Goal: Task Accomplishment & Management: Manage account settings

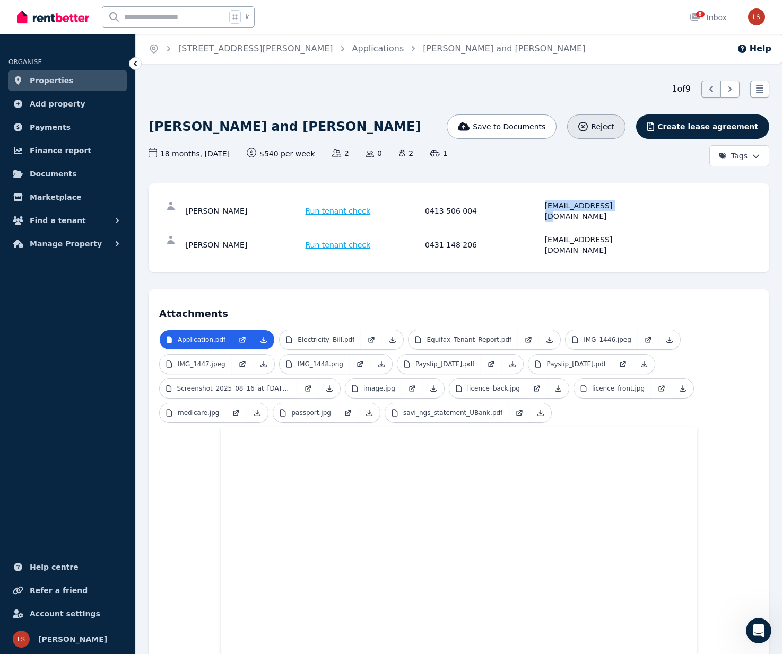
click at [614, 126] on span "Reject" at bounding box center [602, 126] width 23 height 11
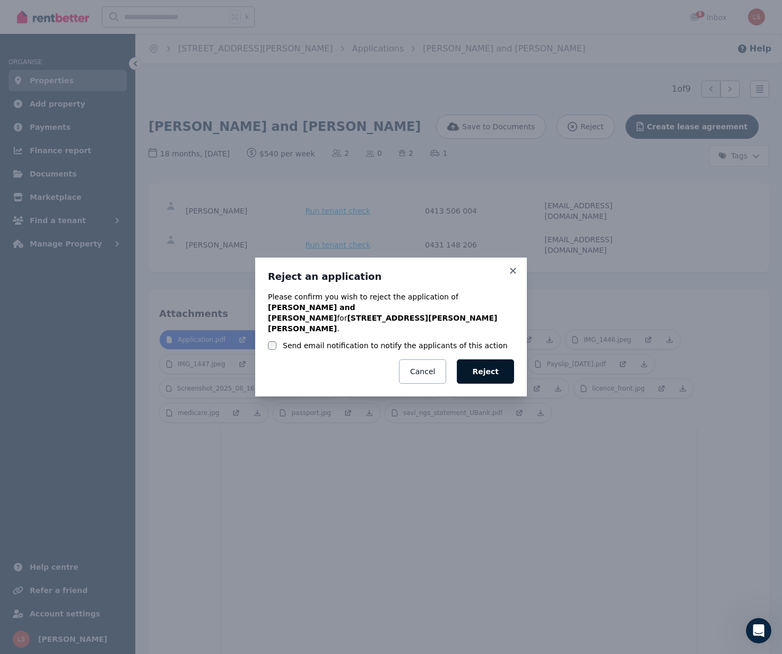
click at [491, 369] on button "Reject" at bounding box center [485, 372] width 57 height 24
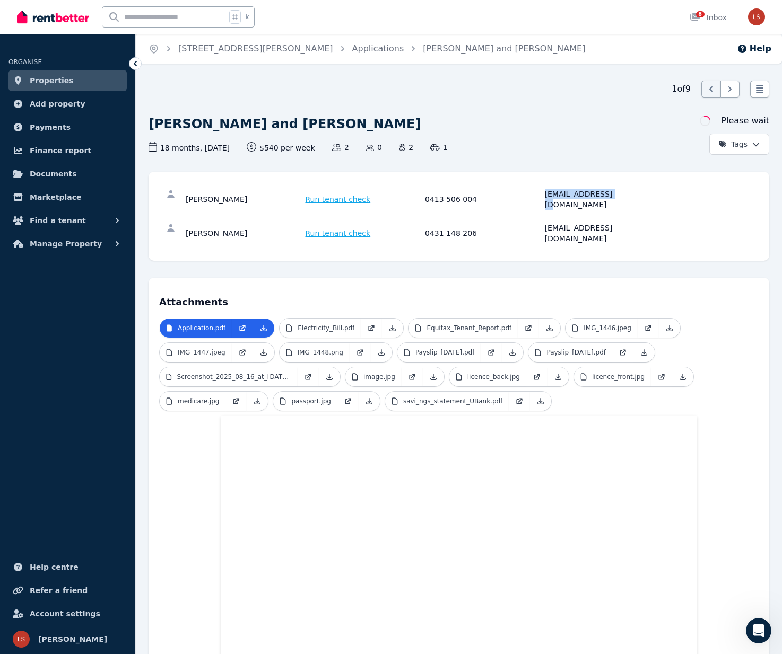
click at [60, 80] on span "Properties" at bounding box center [52, 80] width 44 height 13
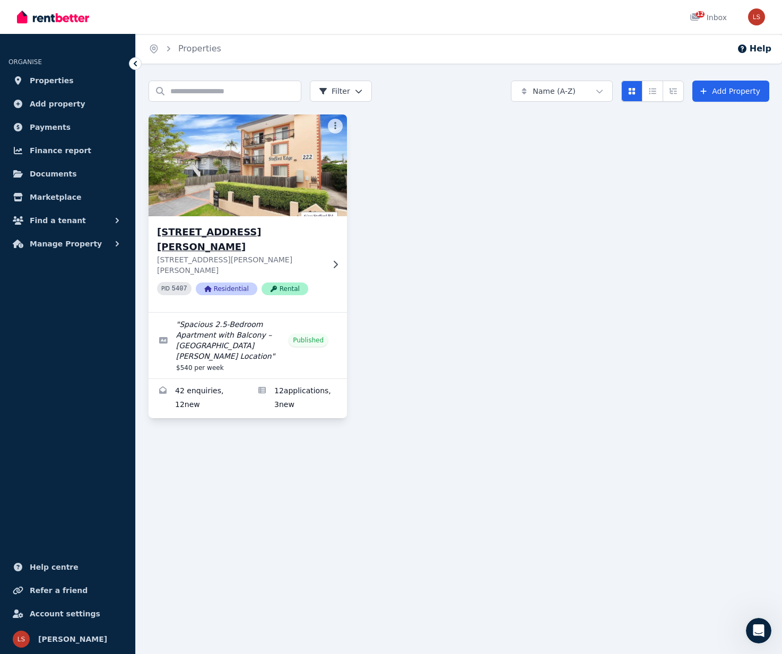
click at [295, 159] on img at bounding box center [248, 165] width 208 height 107
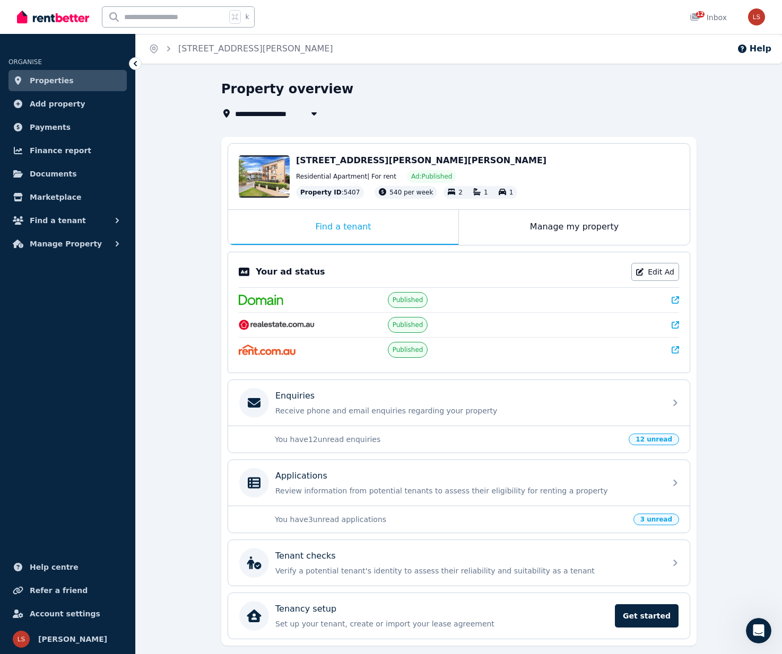
scroll to position [32, 0]
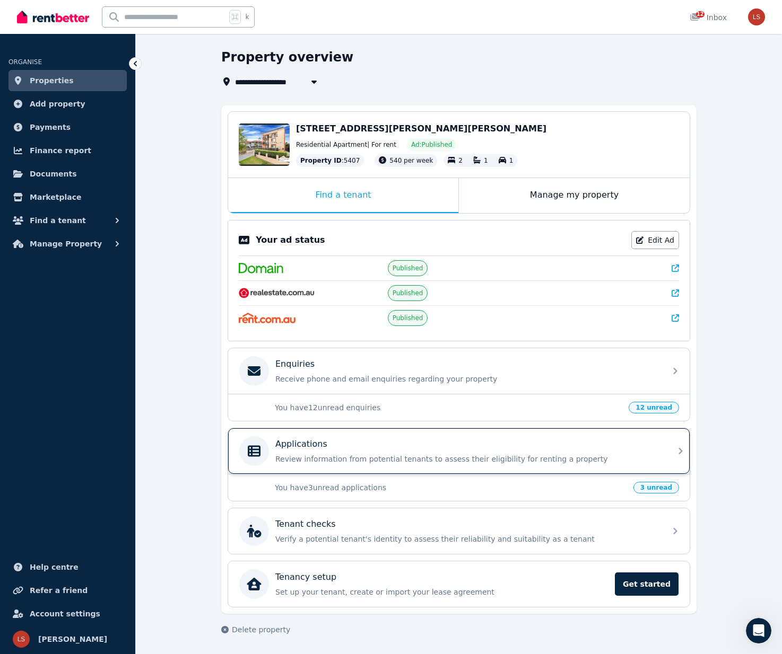
click at [335, 457] on p "Review information from potential tenants to assess their eligibility for renti…" at bounding box center [467, 459] width 384 height 11
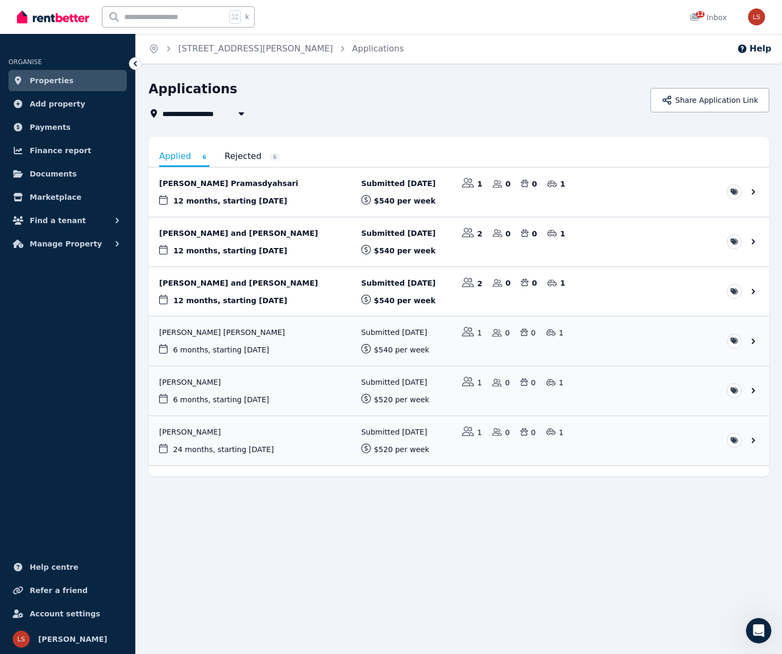
click at [239, 113] on icon "button" at bounding box center [241, 113] width 5 height 3
type input "**********"
click at [239, 113] on icon "button" at bounding box center [241, 113] width 5 height 3
click at [283, 185] on link "View application: Agnita Siska Pramasdyahsari" at bounding box center [458, 192] width 620 height 49
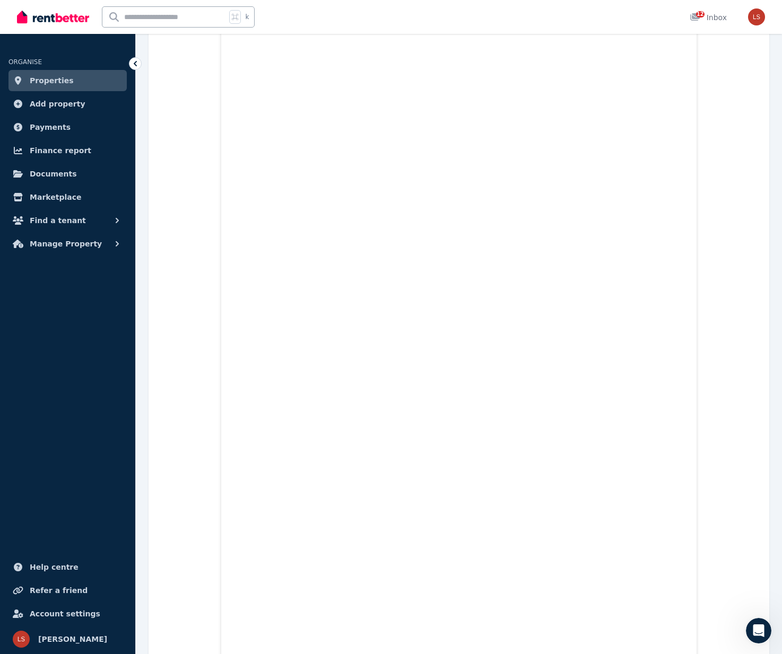
scroll to position [1427, 0]
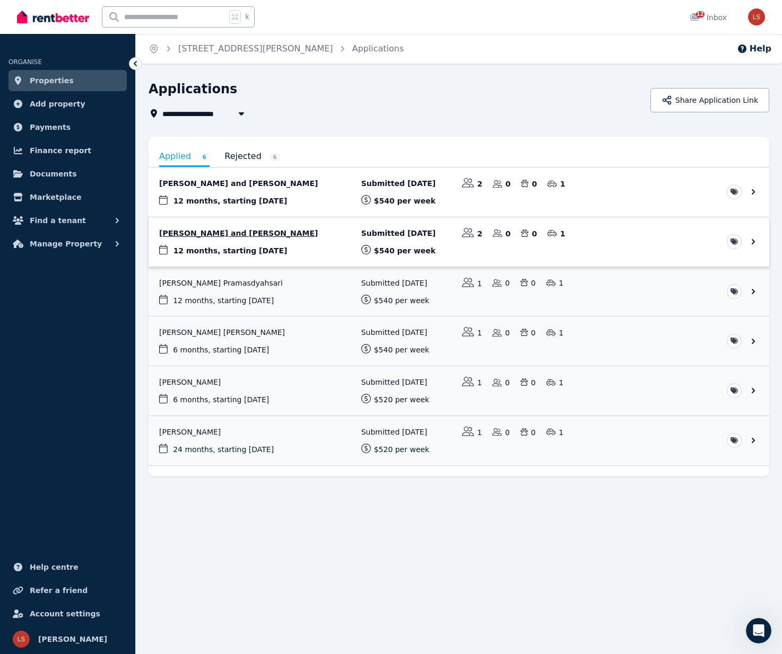
click at [217, 232] on link "View application: Akila Gangodage and Ahinsa Senadeera" at bounding box center [458, 241] width 620 height 49
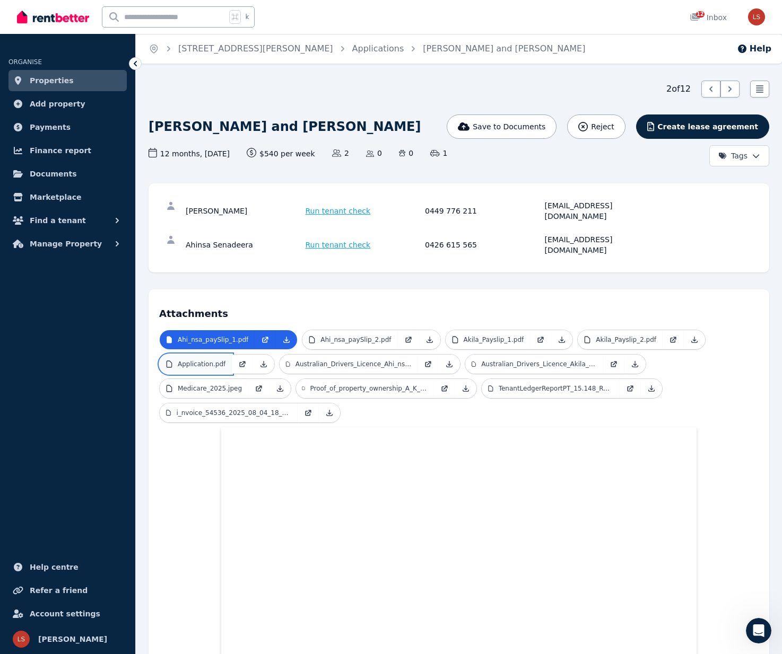
click at [221, 360] on p "Application.pdf" at bounding box center [202, 364] width 48 height 8
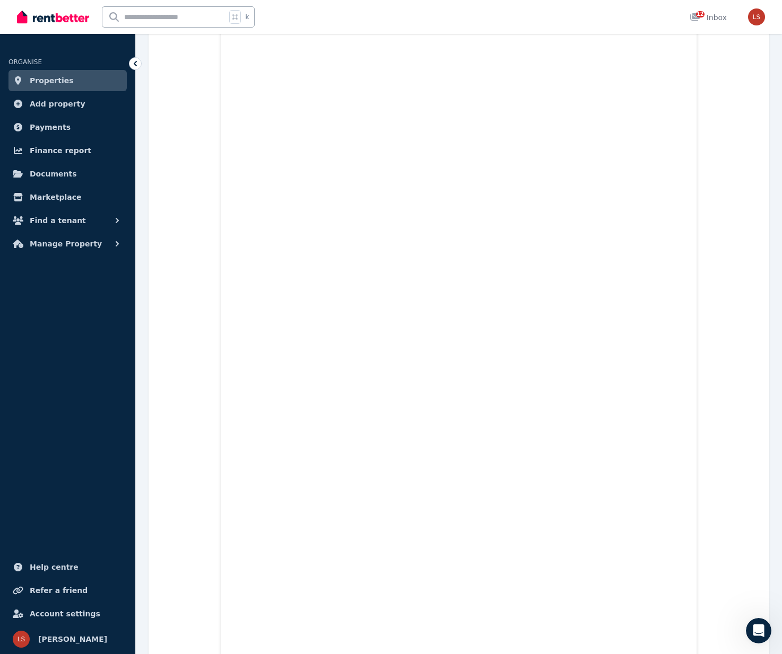
scroll to position [809, 0]
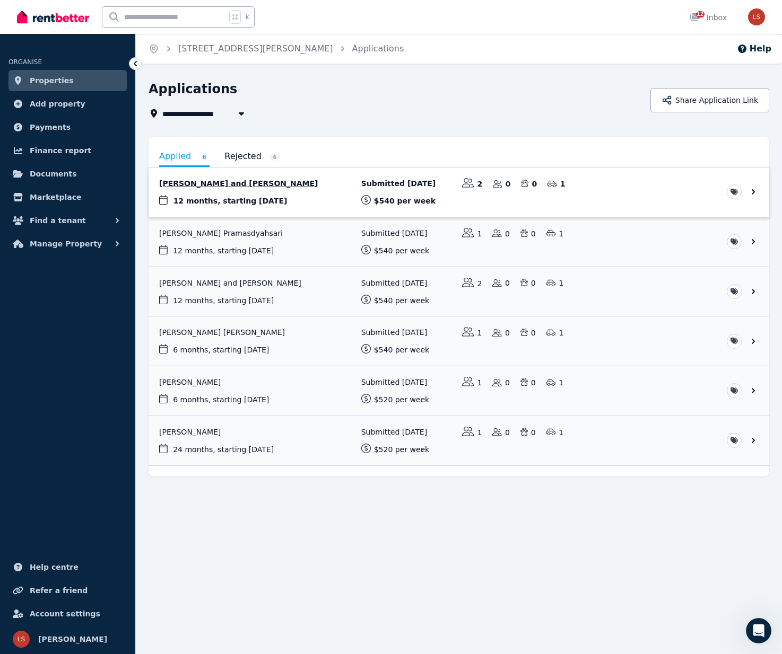
click at [207, 185] on link "View application: Chimmy Rai and Zarna Rai" at bounding box center [458, 192] width 620 height 49
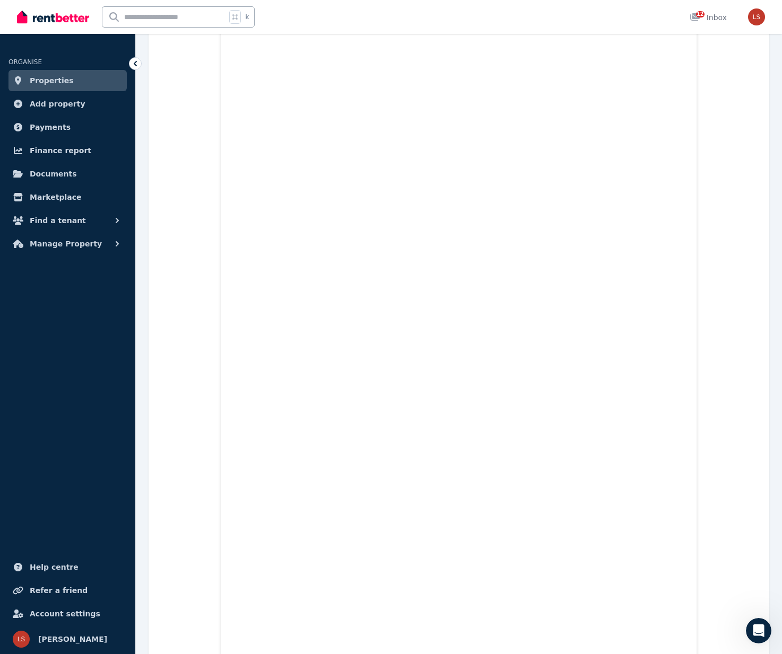
scroll to position [535, 0]
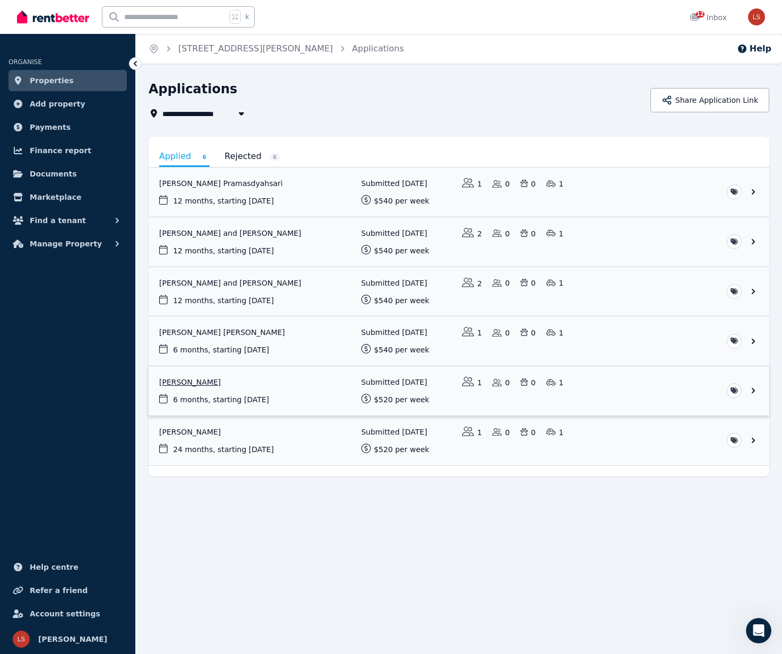
click at [205, 378] on link "View application: Julia Von Wuthenau" at bounding box center [458, 390] width 620 height 49
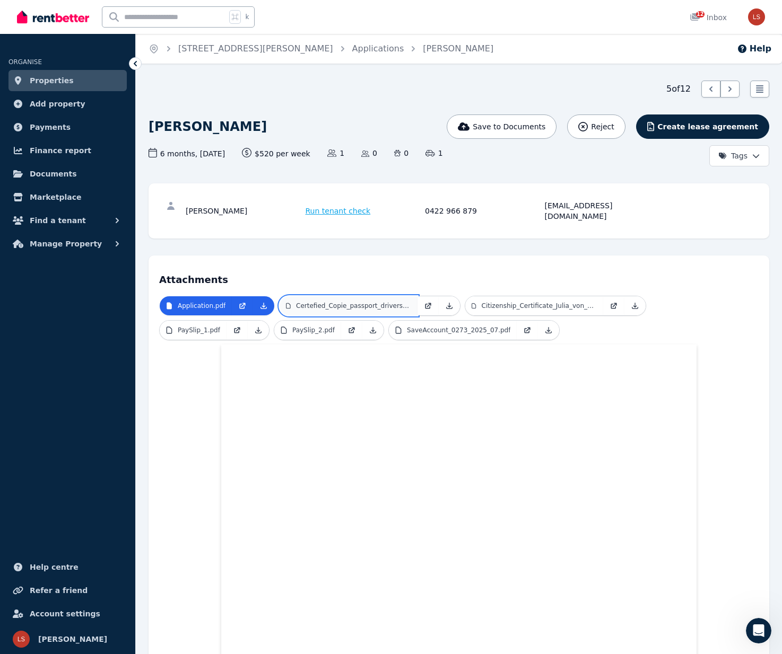
click at [348, 300] on link "Certefied_Copie_passport_drivers_licence.pdf" at bounding box center [348, 305] width 138 height 19
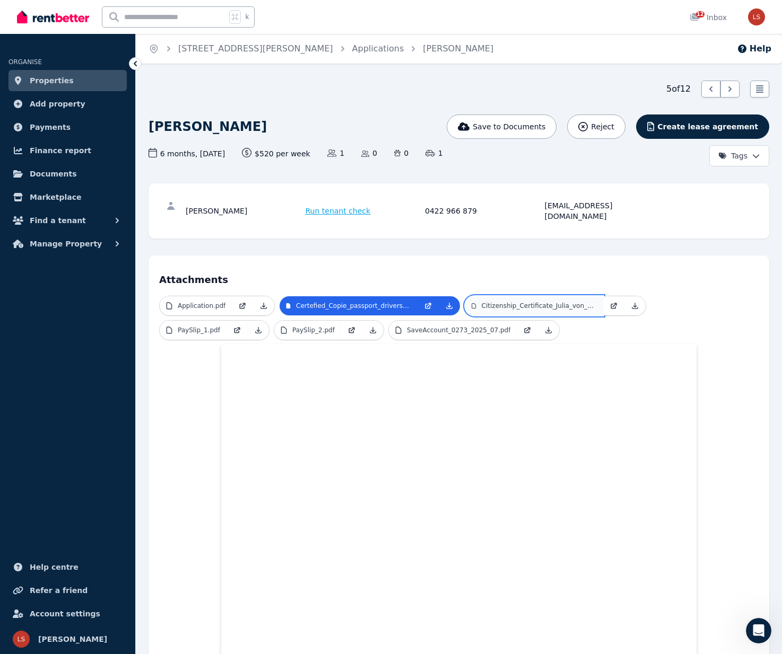
click at [578, 302] on p "Citizenship_Certificate_Julia_von_Wuthenau.pdf" at bounding box center [540, 306] width 116 height 8
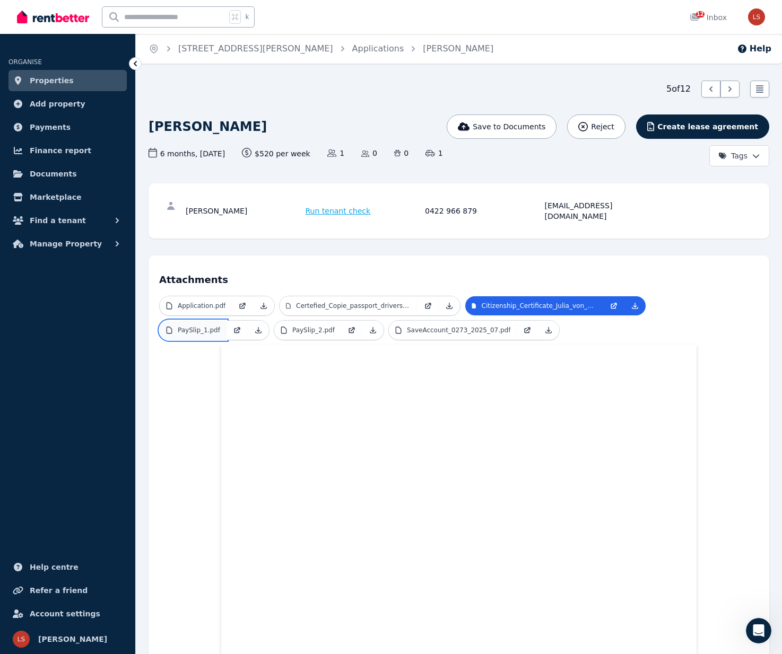
click at [200, 326] on p "PaySlip_1.pdf" at bounding box center [199, 330] width 42 height 8
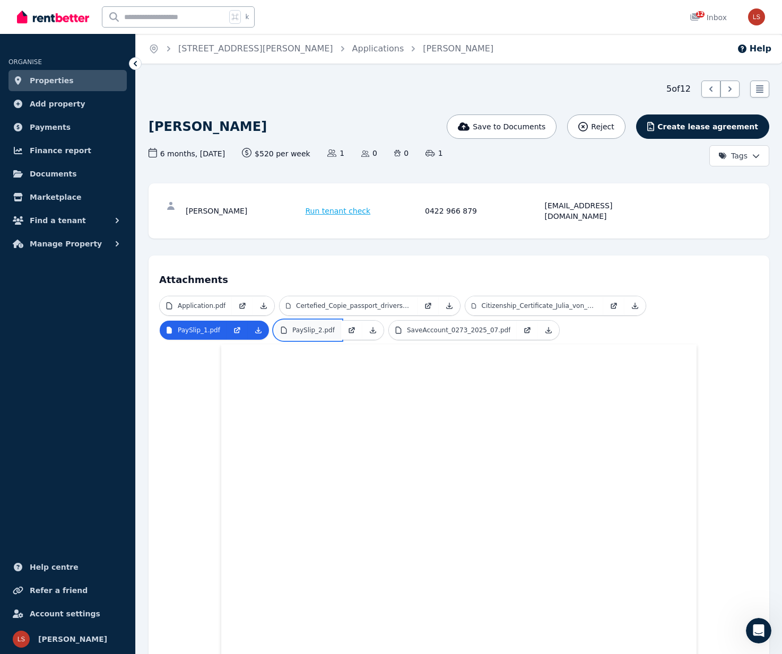
click at [329, 326] on p "PaySlip_2.pdf" at bounding box center [313, 330] width 42 height 8
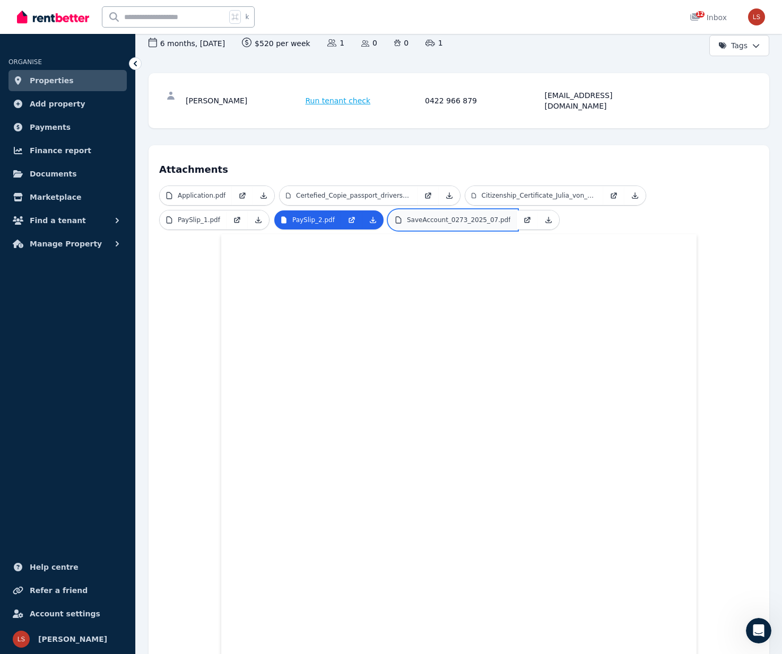
click at [462, 216] on p "SaveAccount_0273_2025_07.pdf" at bounding box center [459, 220] width 104 height 8
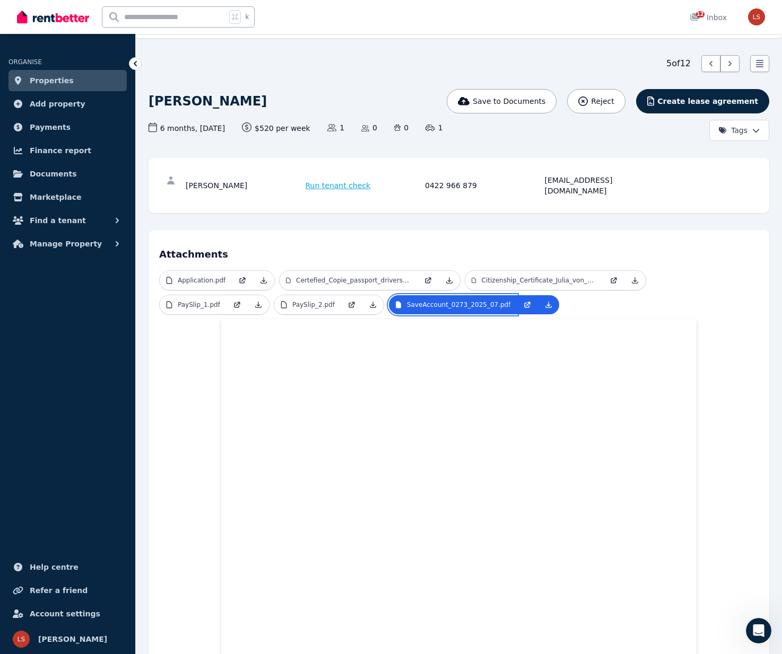
scroll to position [25, 0]
click at [345, 182] on span "Run tenant check" at bounding box center [337, 186] width 65 height 11
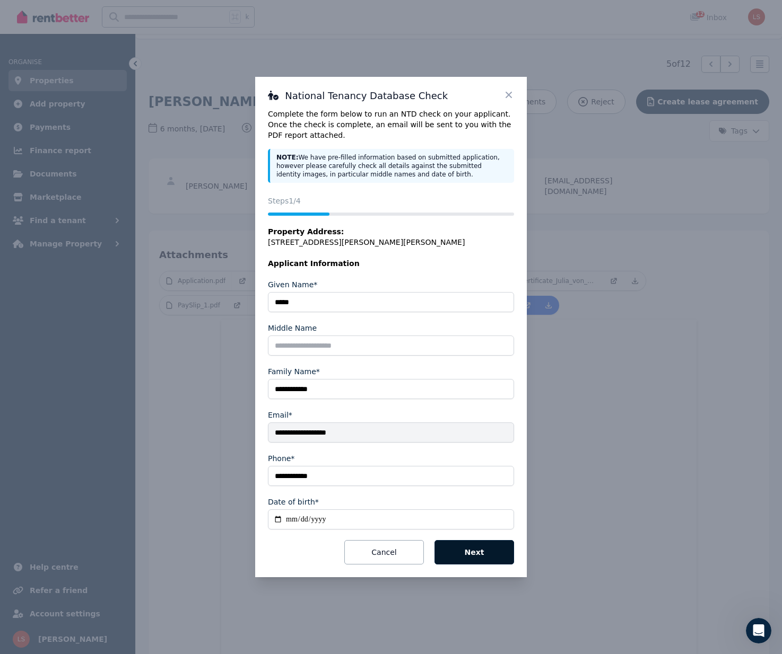
click at [476, 556] on button "Next" at bounding box center [474, 552] width 80 height 24
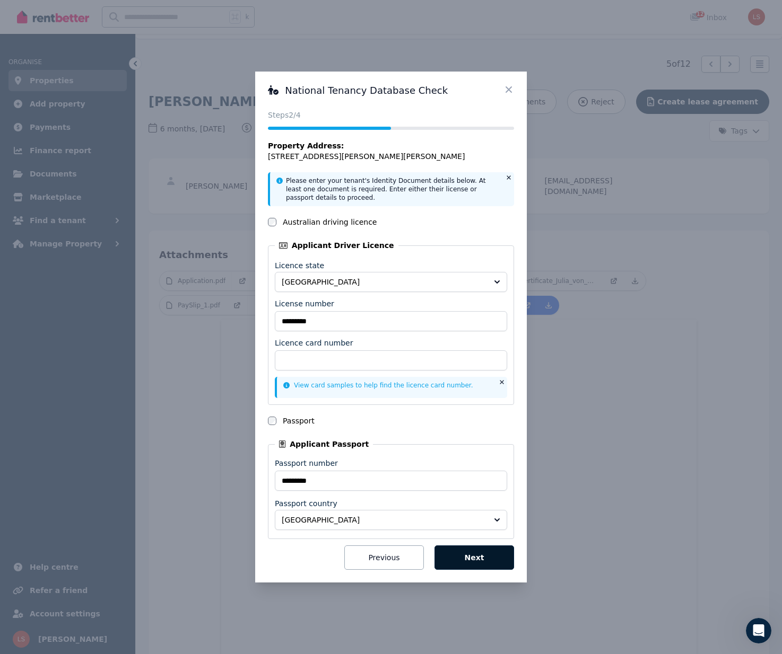
click at [477, 555] on button "Next" at bounding box center [474, 558] width 80 height 24
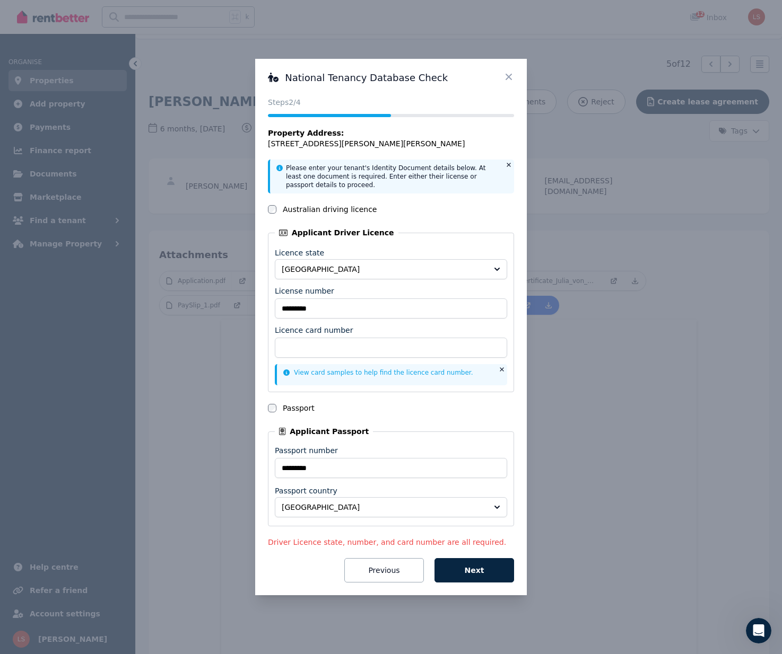
click at [506, 80] on icon at bounding box center [508, 77] width 6 height 6
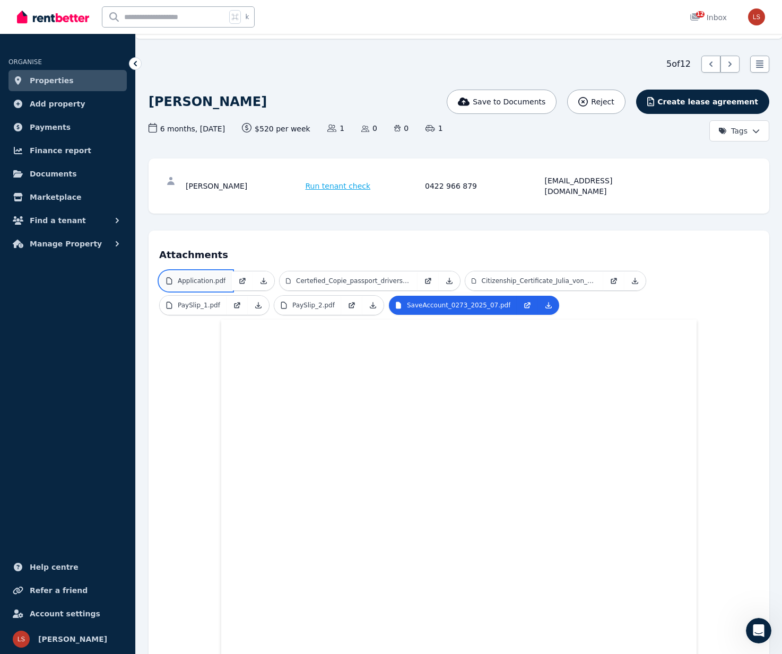
click at [202, 277] on p "Application.pdf" at bounding box center [202, 281] width 48 height 8
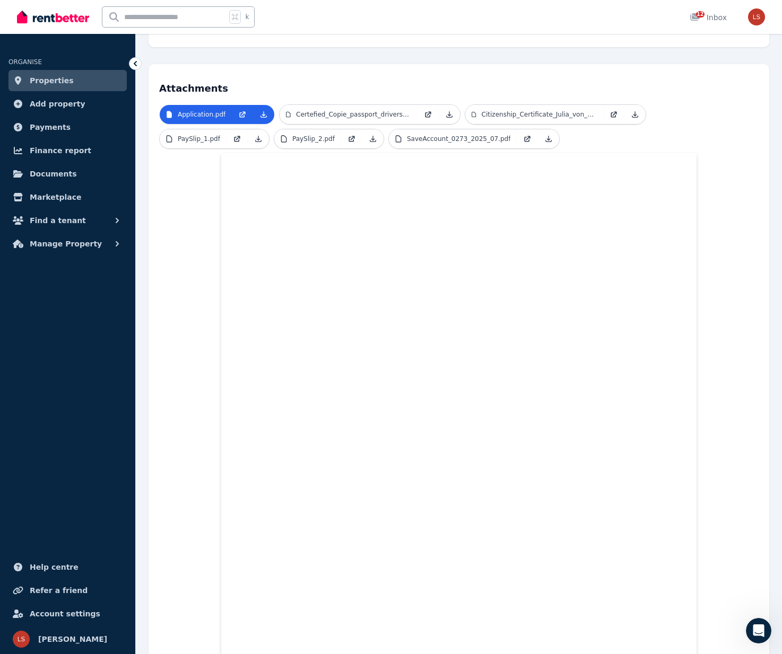
scroll to position [0, 0]
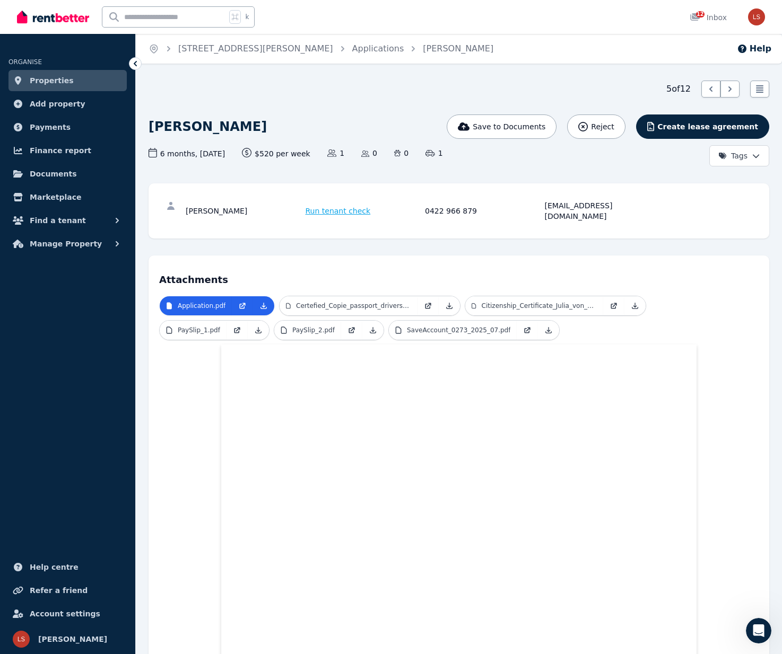
click at [699, 89] on div "5 of 12 List view" at bounding box center [458, 89] width 620 height 17
click at [704, 89] on div at bounding box center [710, 89] width 19 height 17
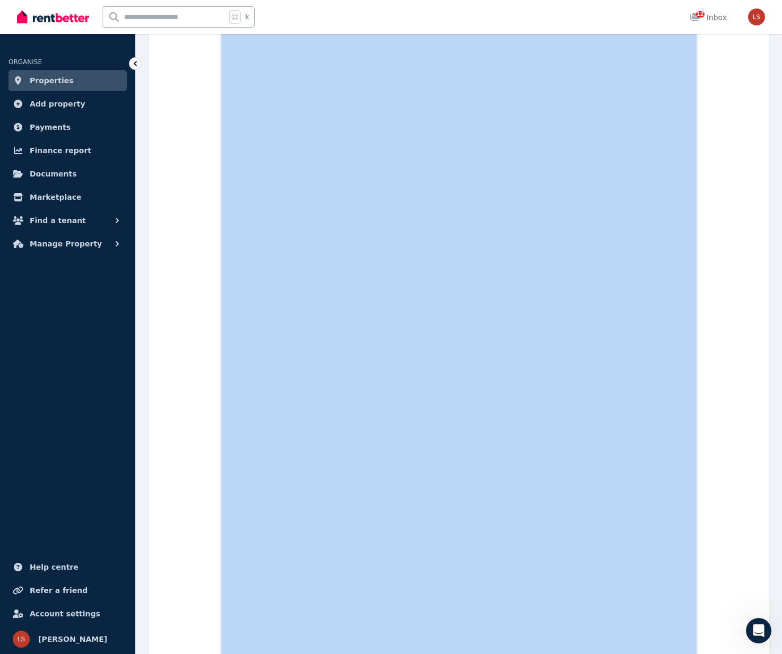
drag, startPoint x: 761, startPoint y: 89, endPoint x: 693, endPoint y: 89, distance: 68.4
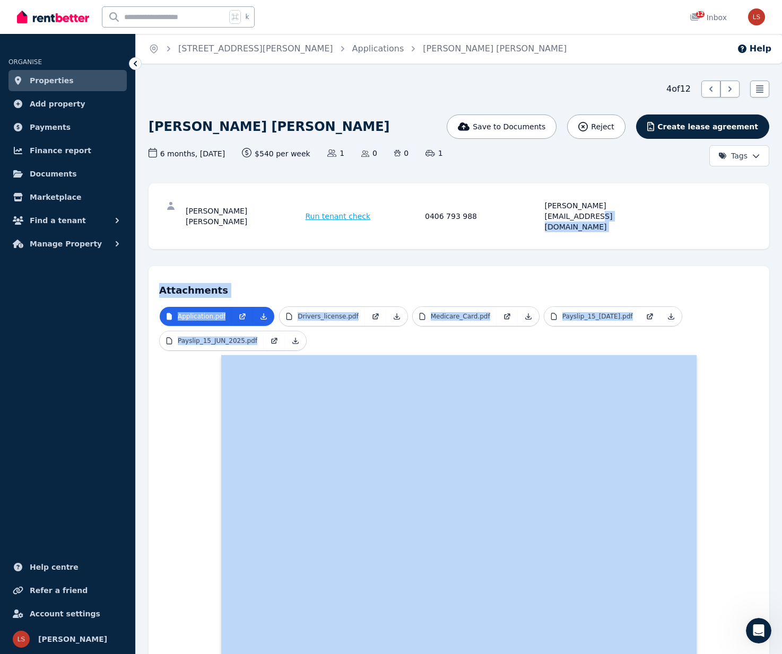
click at [734, 220] on div "Ines Filipa Casimiro Brito Run tenant check 0406 793 988 ines.brito300803@gmail…" at bounding box center [458, 216] width 620 height 66
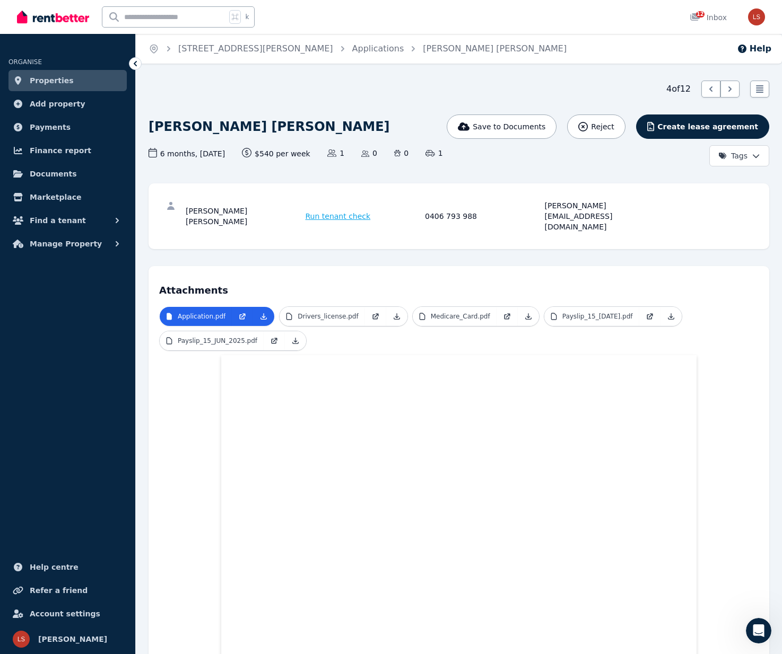
click at [614, 122] on span "Reject" at bounding box center [602, 126] width 23 height 11
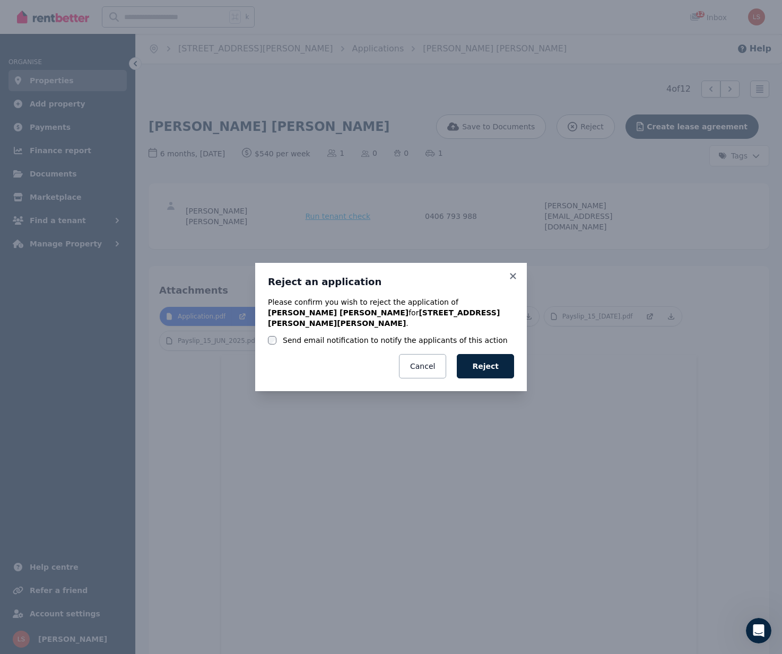
click at [484, 363] on button "Reject" at bounding box center [485, 366] width 57 height 24
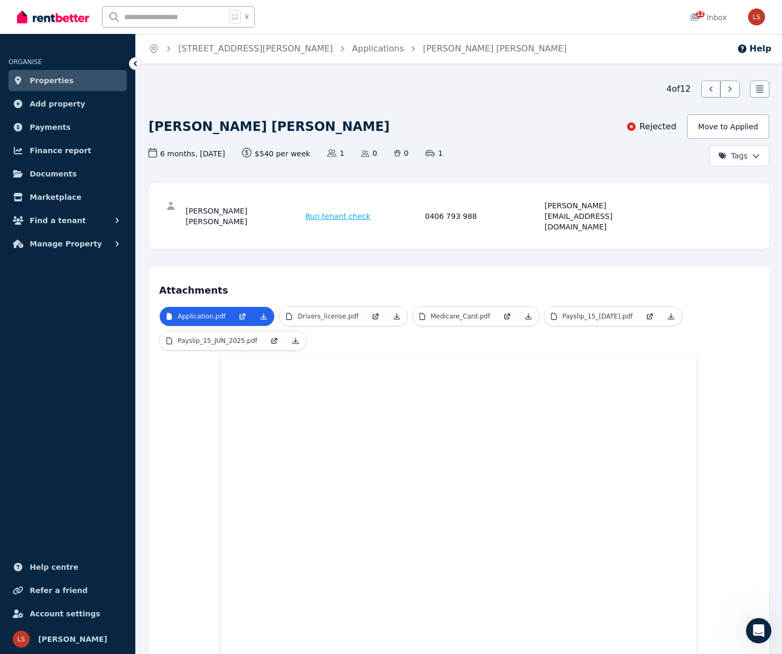
click at [709, 87] on icon at bounding box center [710, 89] width 11 height 11
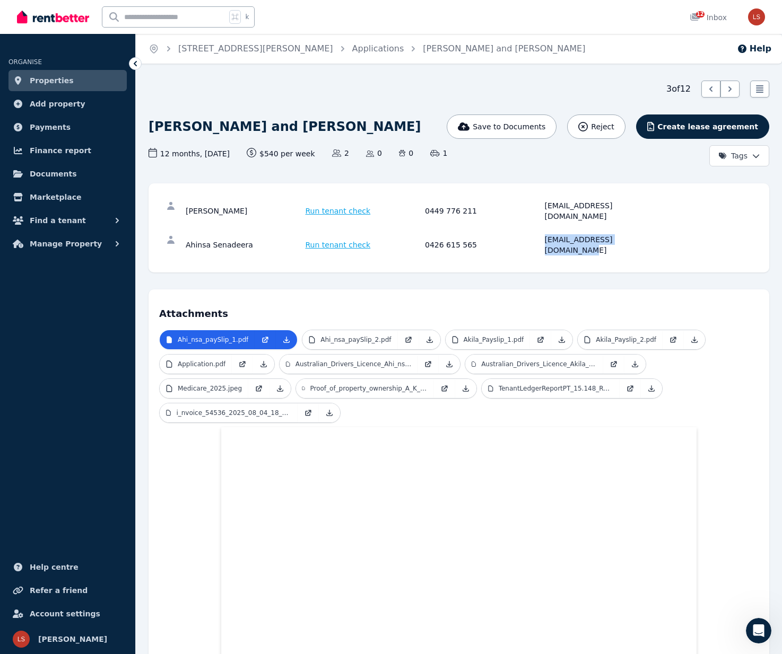
drag, startPoint x: 648, startPoint y: 230, endPoint x: 544, endPoint y: 231, distance: 103.9
click at [545, 234] on div "ahinsa.danangali@gmail.com" at bounding box center [603, 244] width 117 height 21
copy div "ahinsa.danangali@gmail.com"
drag, startPoint x: 656, startPoint y: 204, endPoint x: 641, endPoint y: 203, distance: 14.9
click at [655, 204] on div "gakanishka@gmail.com" at bounding box center [603, 210] width 117 height 21
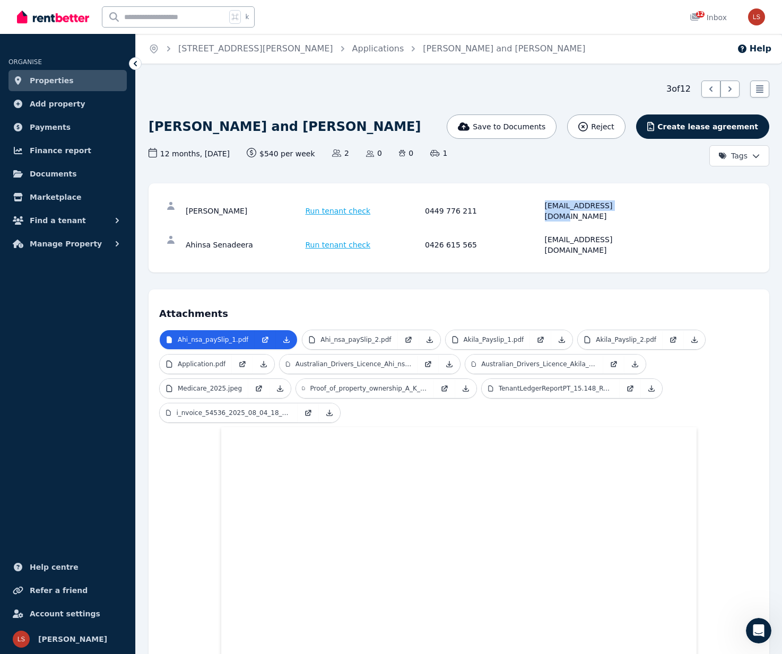
drag, startPoint x: 575, startPoint y: 206, endPoint x: 543, endPoint y: 209, distance: 32.0
click at [543, 209] on div "Akila Gangodage Run tenant check 0449 776 211 gakanishka@gmail.com" at bounding box center [423, 210] width 475 height 21
copy div "gakanishka@gmail.com"
click at [191, 204] on div "Akila Gangodage" at bounding box center [244, 210] width 117 height 21
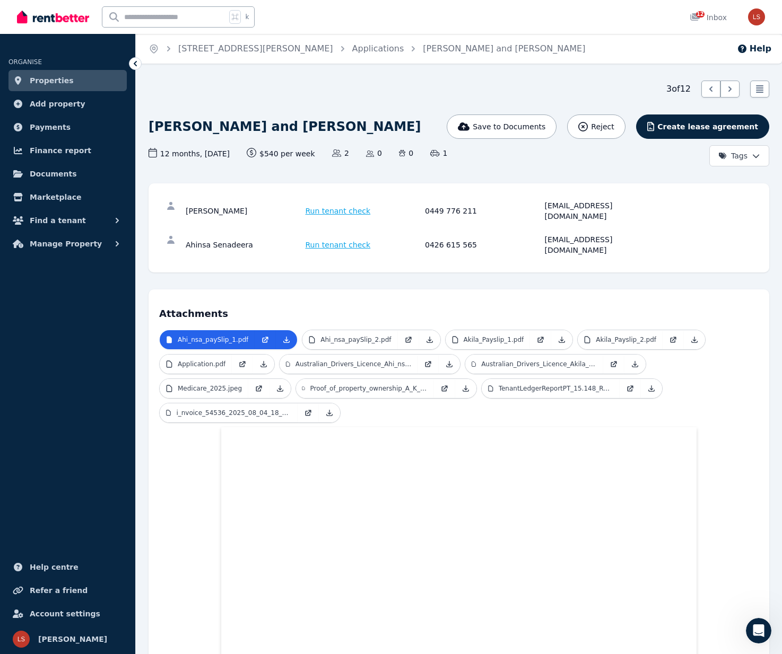
click at [192, 234] on div "Ahinsa Senadeera" at bounding box center [244, 244] width 117 height 21
copy div "Ahinsa"
click at [614, 128] on span "Reject" at bounding box center [602, 126] width 23 height 11
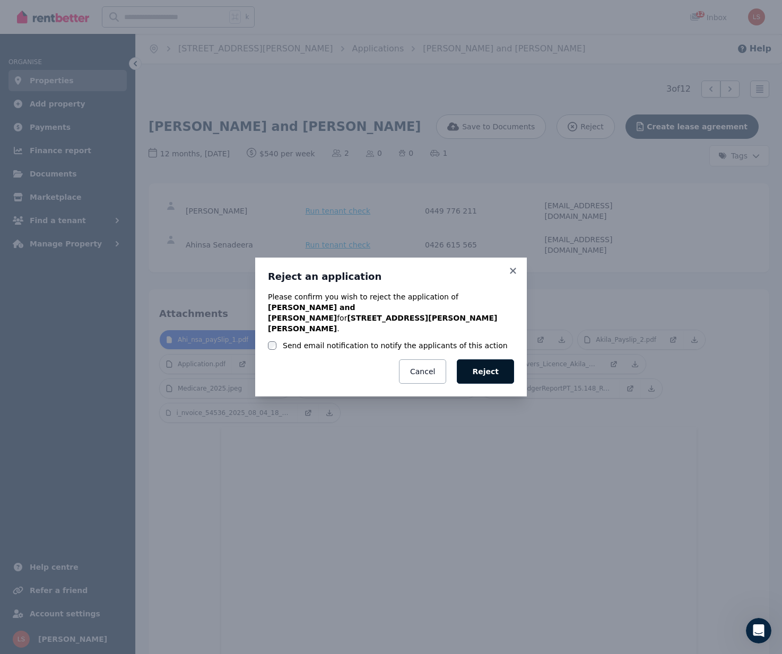
click at [475, 360] on button "Reject" at bounding box center [485, 372] width 57 height 24
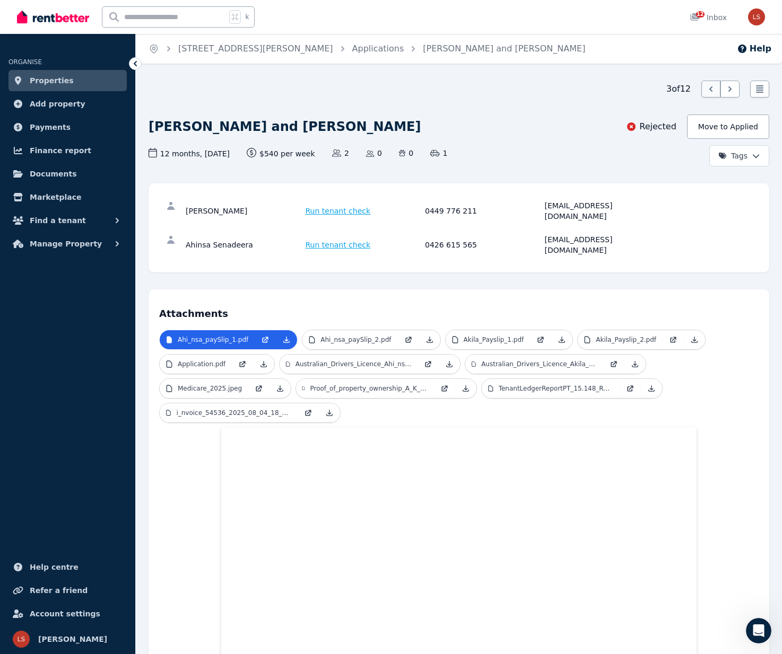
click at [706, 89] on icon at bounding box center [710, 89] width 11 height 11
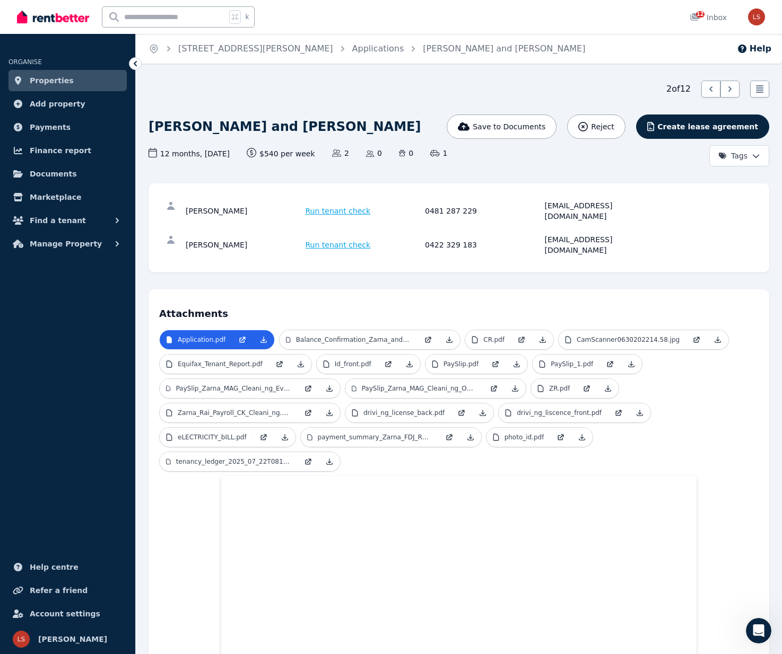
click at [202, 207] on div "Chimmy Rai" at bounding box center [244, 210] width 117 height 21
copy div "Chimmy"
click at [627, 237] on div "Zarna Rai Run tenant check 0422 329 183 raizarna551@gmail.com" at bounding box center [458, 245] width 599 height 34
drag, startPoint x: 626, startPoint y: 230, endPoint x: 540, endPoint y: 232, distance: 85.9
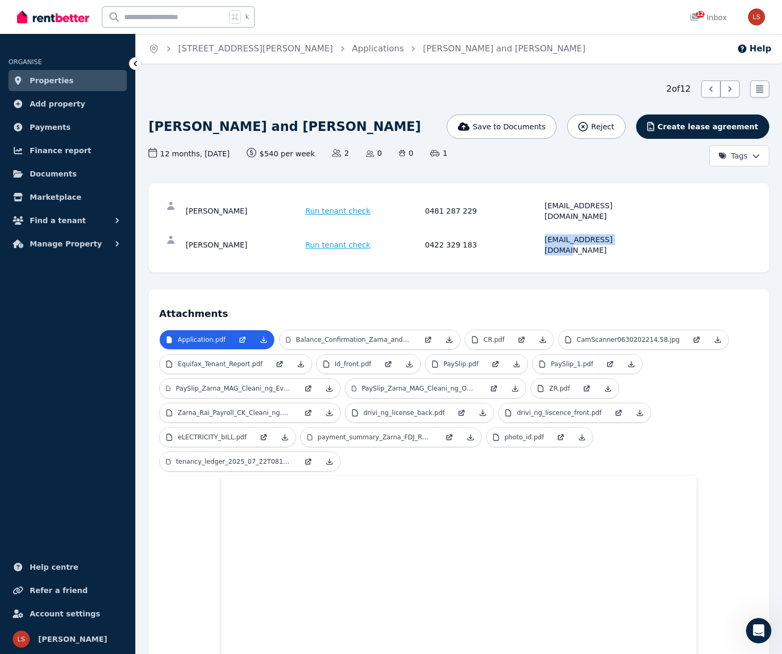
click at [542, 234] on div "Zarna Rai Run tenant check 0422 329 183 raizarna551@gmail.com" at bounding box center [423, 244] width 475 height 21
copy div "raizarna551@gmail.com"
click at [661, 213] on div "Chimmy Rai Run tenant check 0481 287 229 mohunk0@gmail.com" at bounding box center [458, 211] width 599 height 34
drag, startPoint x: 636, startPoint y: 202, endPoint x: 530, endPoint y: 204, distance: 106.6
click at [530, 204] on div "Chimmy Rai Run tenant check 0481 287 229 mohunk0@gmail.com" at bounding box center [423, 210] width 475 height 21
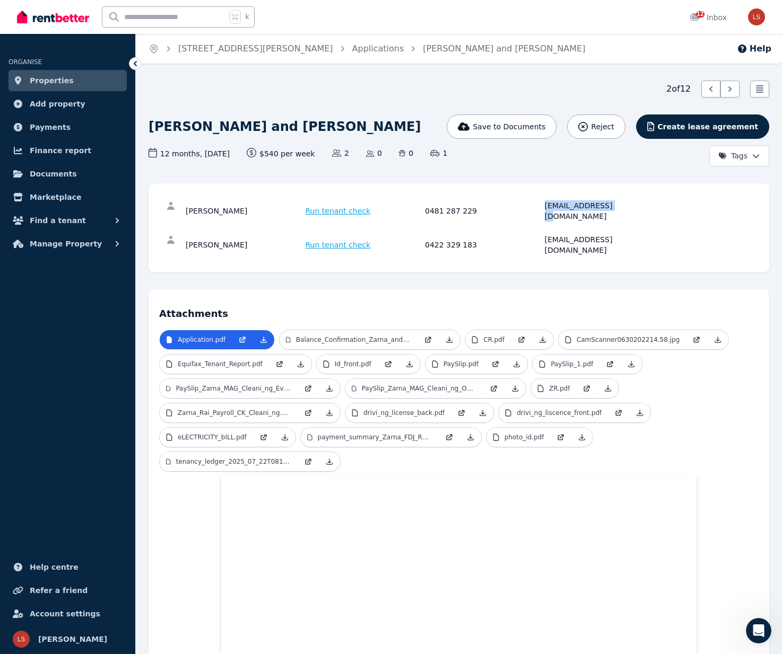
copy div "mohunk0@gmail.com"
click at [614, 127] on span "Reject" at bounding box center [602, 126] width 23 height 11
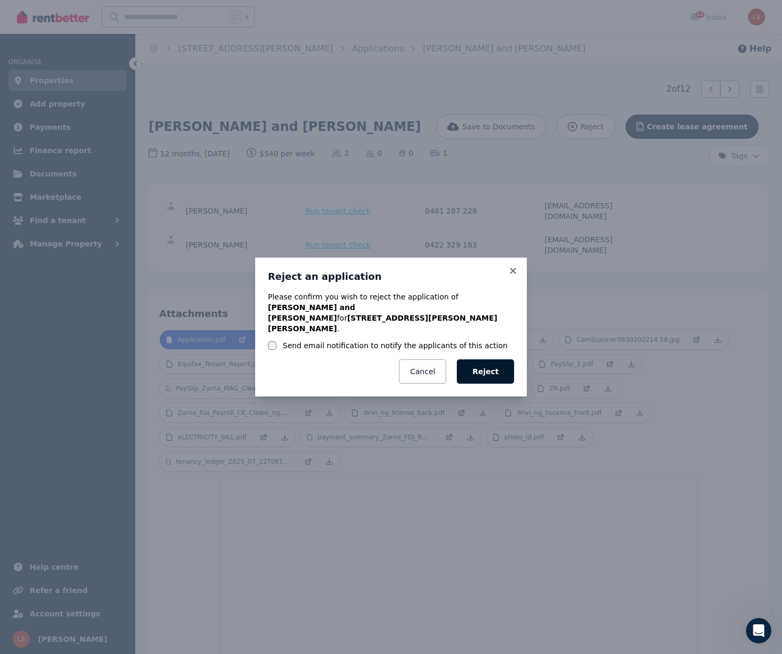
click at [487, 362] on button "Reject" at bounding box center [485, 372] width 57 height 24
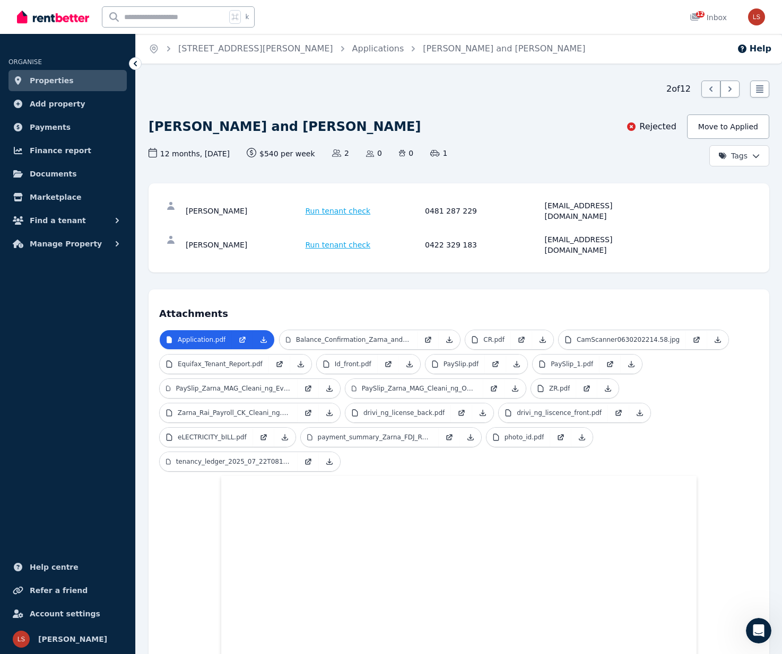
click at [706, 89] on icon at bounding box center [710, 89] width 11 height 11
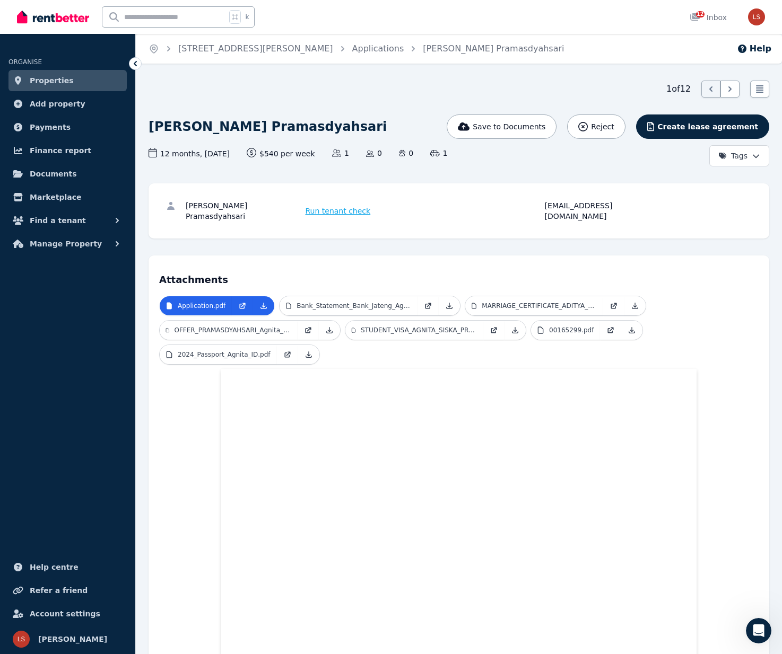
click at [192, 207] on div "Agnita Siska Pramasdyahsari" at bounding box center [244, 210] width 117 height 21
copy div "Agnita"
click at [406, 205] on div "Run tenant check" at bounding box center [363, 210] width 117 height 21
drag, startPoint x: 546, startPoint y: 206, endPoint x: 647, endPoint y: 206, distance: 101.8
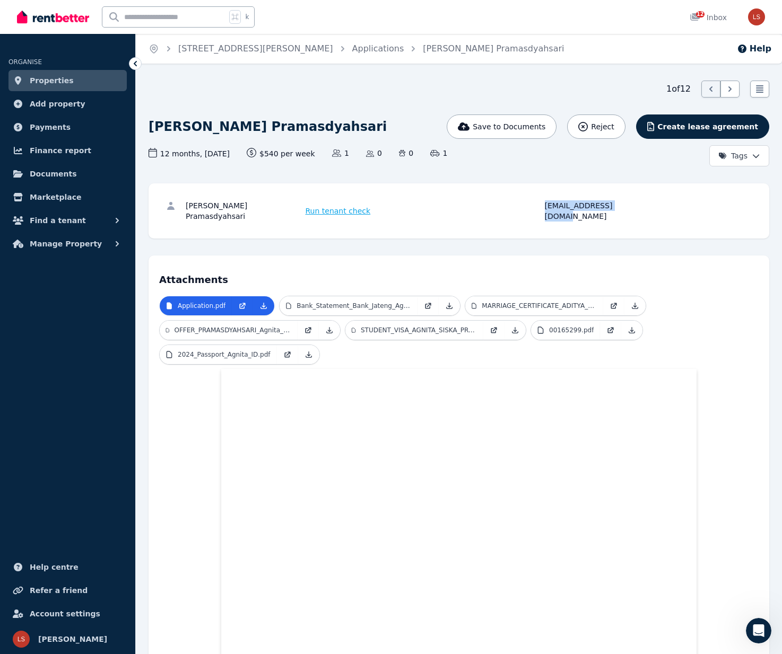
click at [648, 206] on div "agnitasiska@gmail.com" at bounding box center [603, 210] width 117 height 21
copy div "agnitasiska@gmail.com"
click at [614, 126] on span "Reject" at bounding box center [602, 126] width 23 height 11
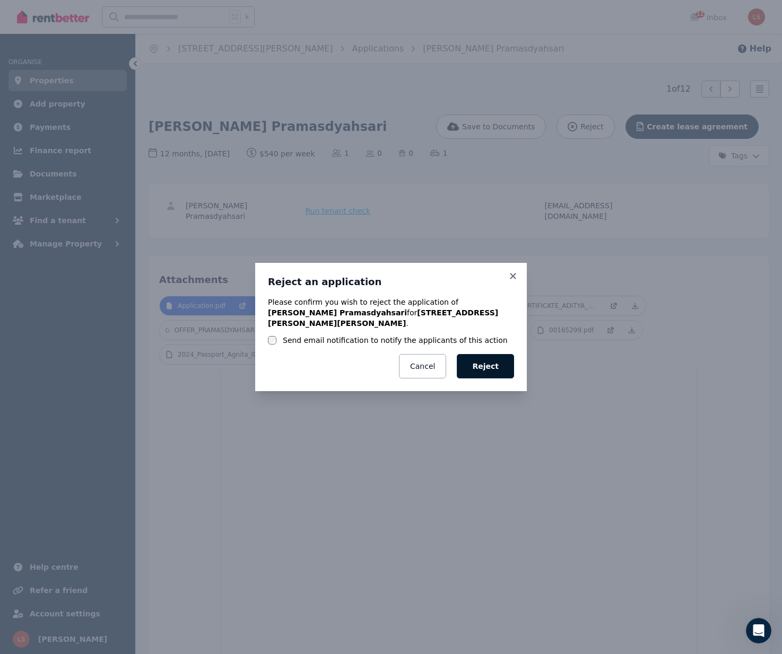
click at [483, 362] on button "Reject" at bounding box center [485, 366] width 57 height 24
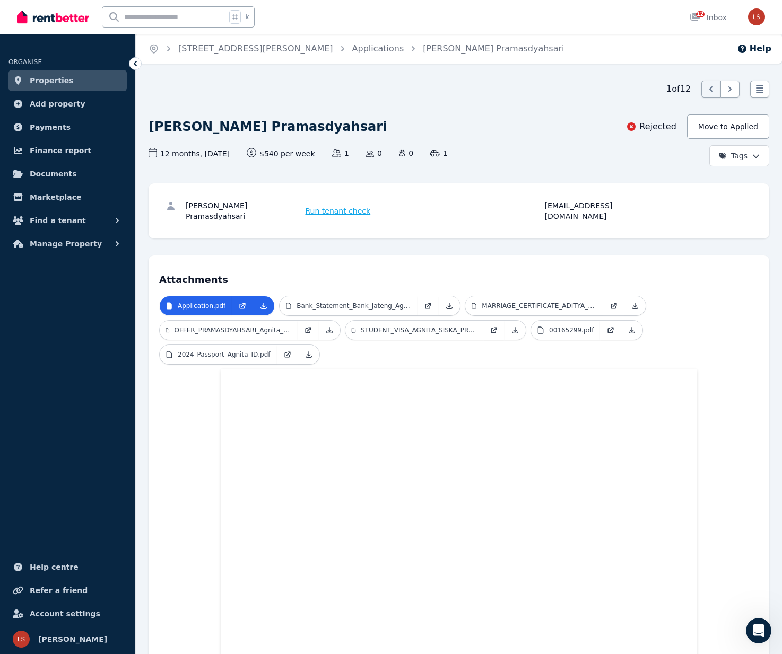
click at [758, 90] on icon at bounding box center [759, 88] width 7 height 7
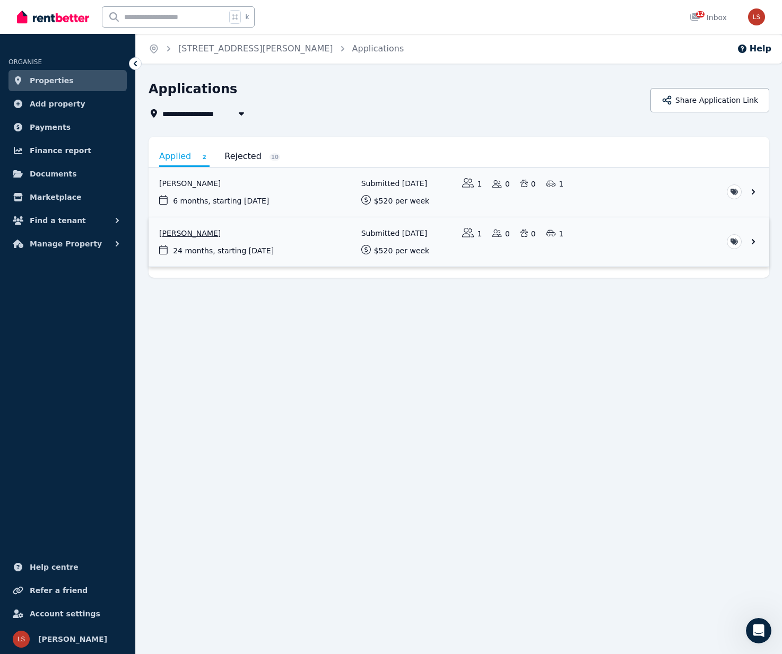
click at [223, 235] on link "View application: Yangchen Dema" at bounding box center [458, 241] width 620 height 49
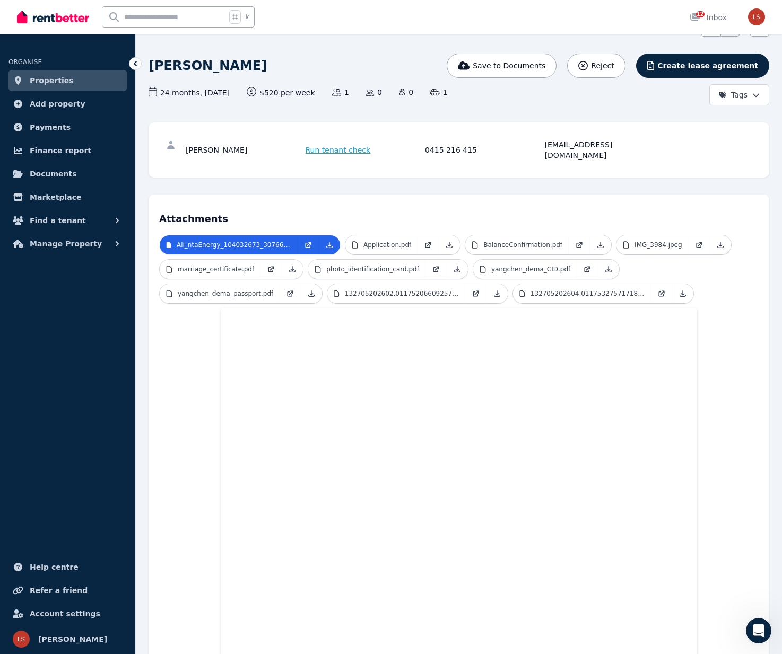
scroll to position [62, 0]
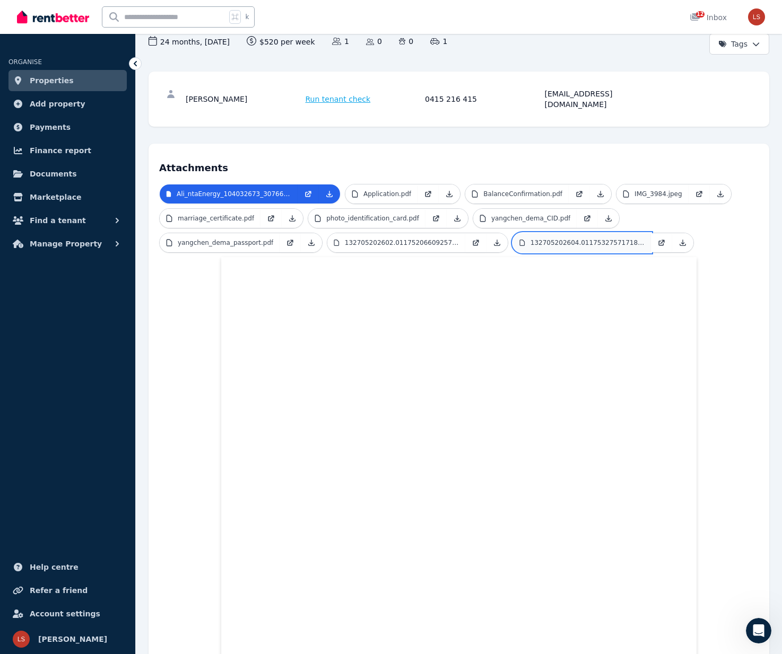
click at [565, 239] on p "132705202604.011753275717185.PDF" at bounding box center [587, 243] width 114 height 8
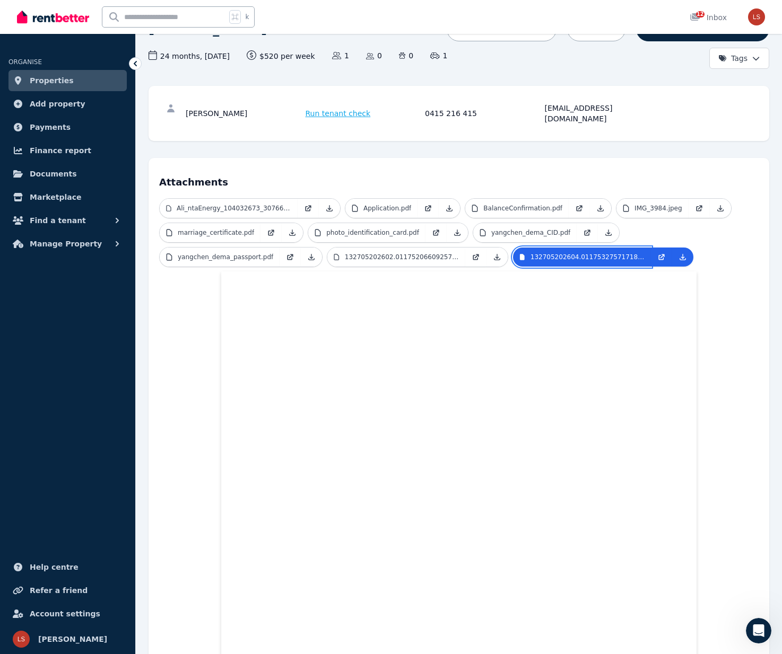
scroll to position [93, 0]
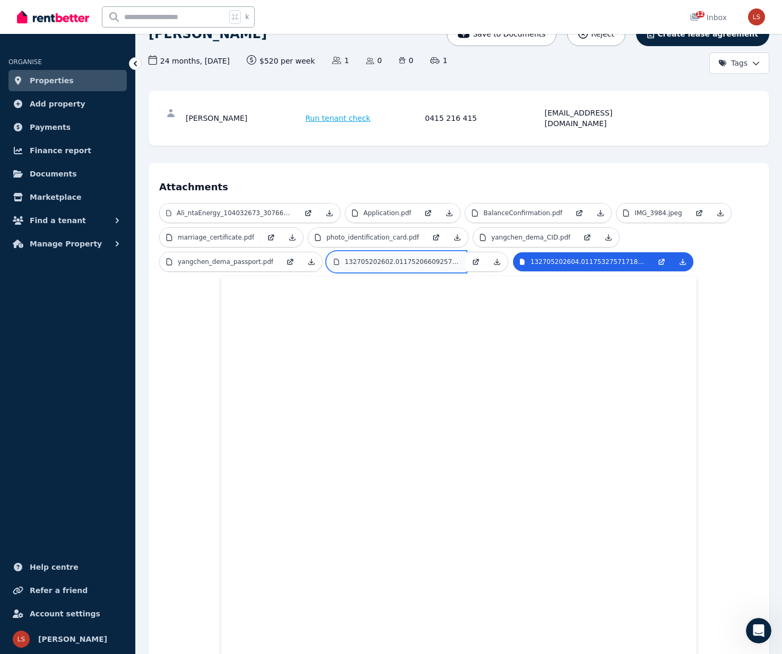
click at [405, 252] on link "132705202602.011752066092574.PDF" at bounding box center [396, 261] width 138 height 19
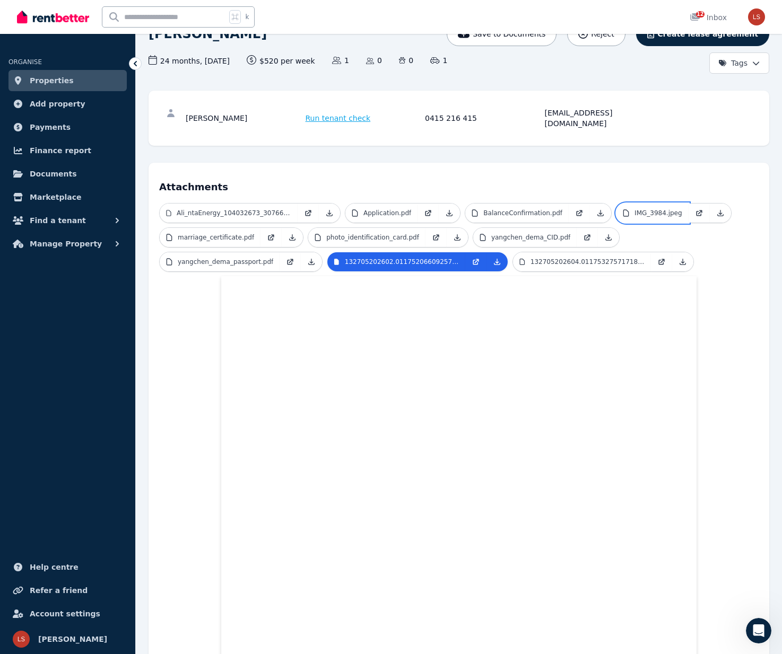
click at [655, 209] on p "IMG_3984.jpeg" at bounding box center [658, 213] width 48 height 8
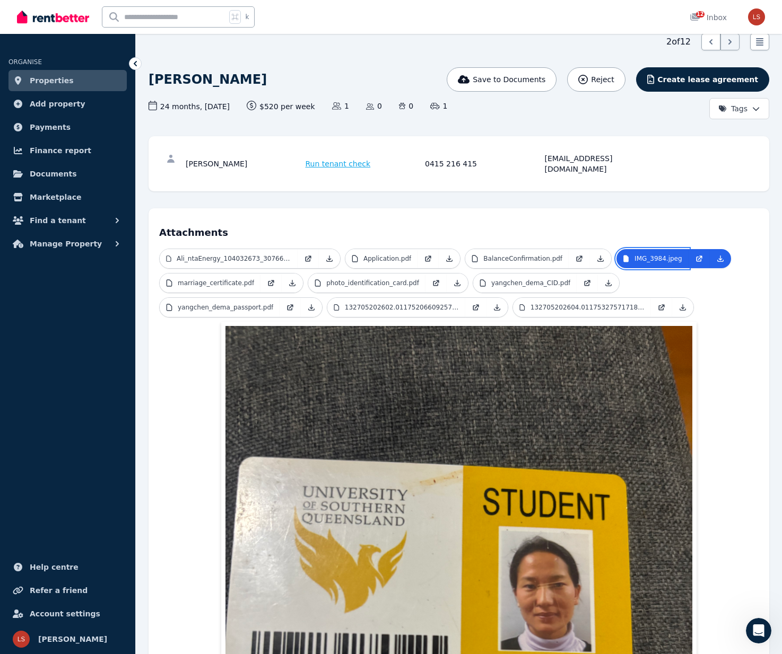
scroll to position [0, 0]
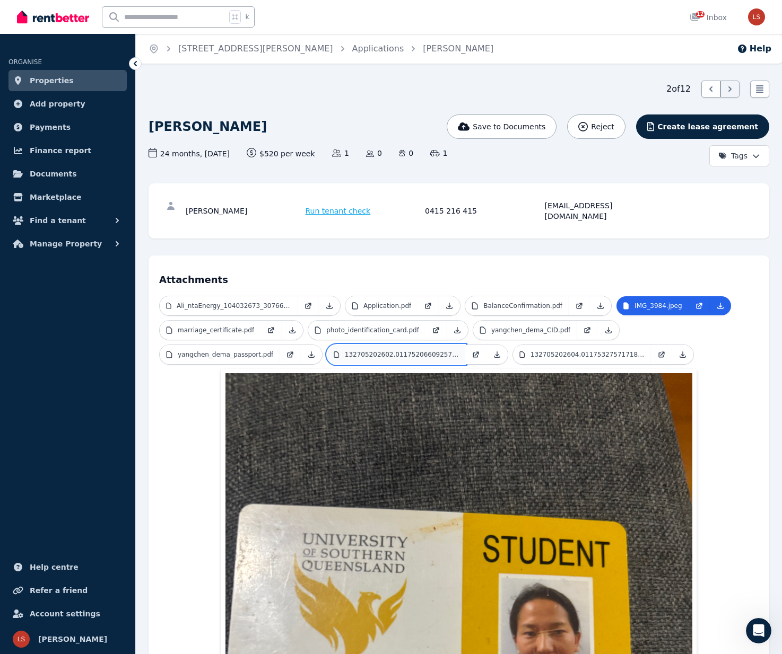
click at [395, 351] on p "132705202602.011752066092574.PDF" at bounding box center [402, 355] width 114 height 8
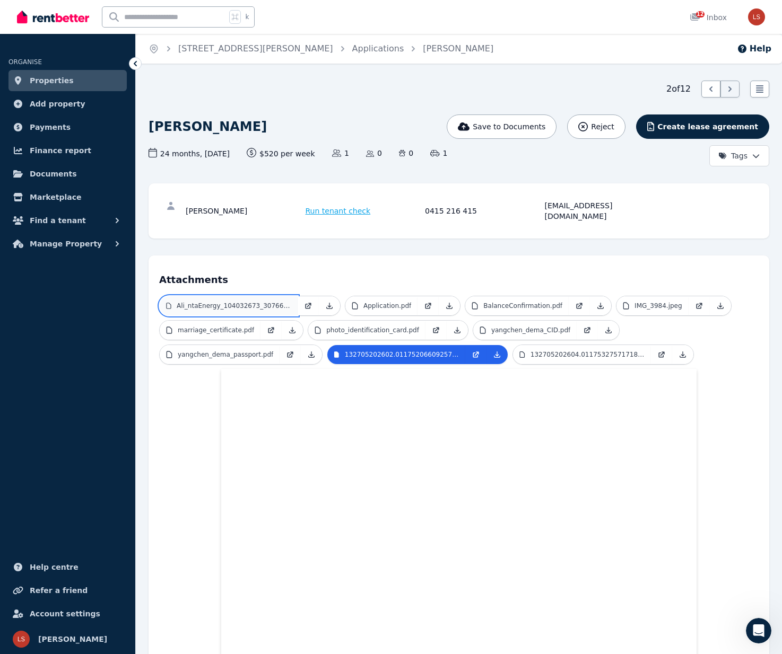
click at [230, 302] on p "Ali_ntaEnergy_104032673_30766401.pdf" at bounding box center [234, 306] width 115 height 8
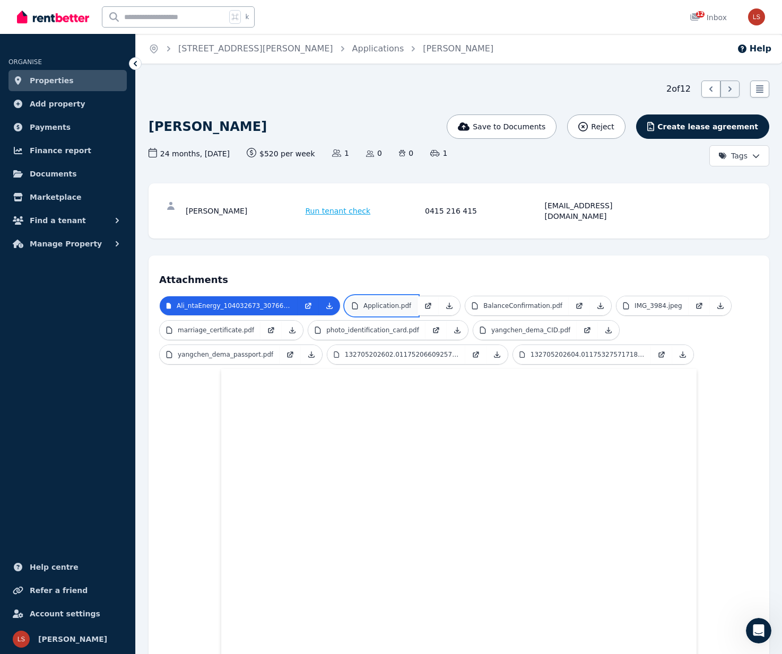
click at [396, 302] on p "Application.pdf" at bounding box center [387, 306] width 48 height 8
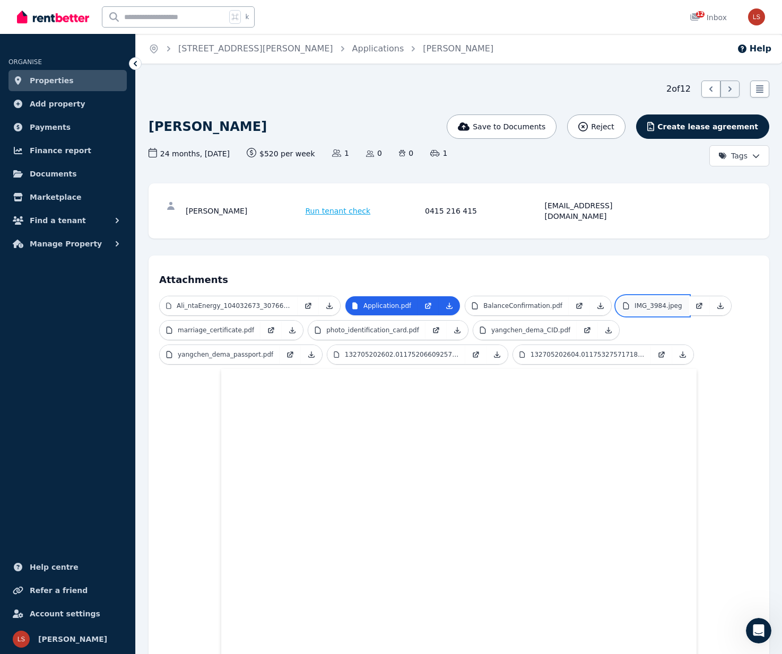
click at [637, 302] on p "IMG_3984.jpeg" at bounding box center [658, 306] width 48 height 8
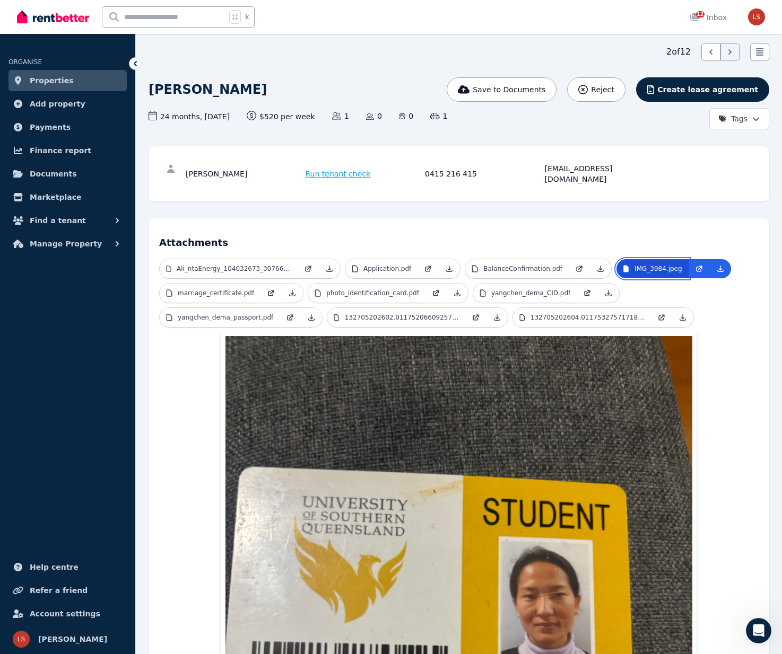
scroll to position [39, 0]
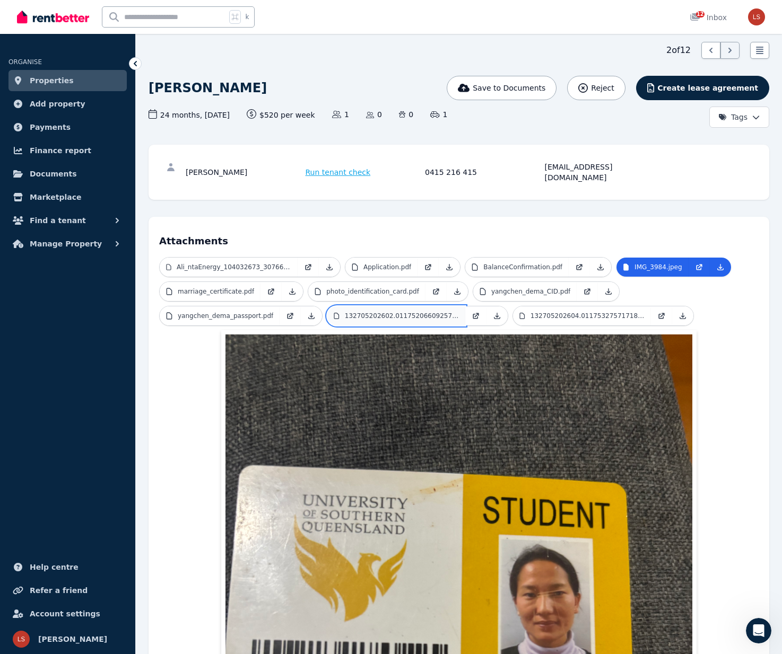
click at [400, 312] on p "132705202602.011752066092574.PDF" at bounding box center [402, 316] width 114 height 8
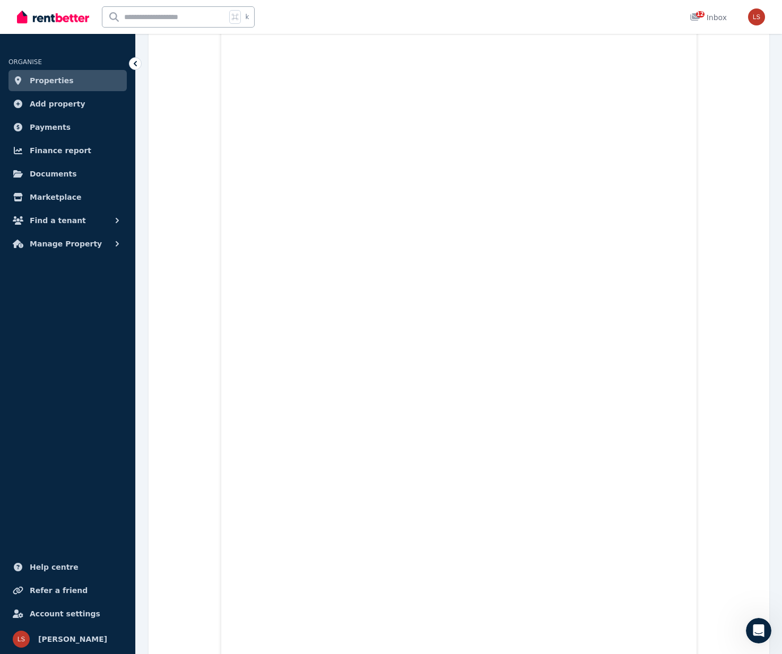
scroll to position [0, 0]
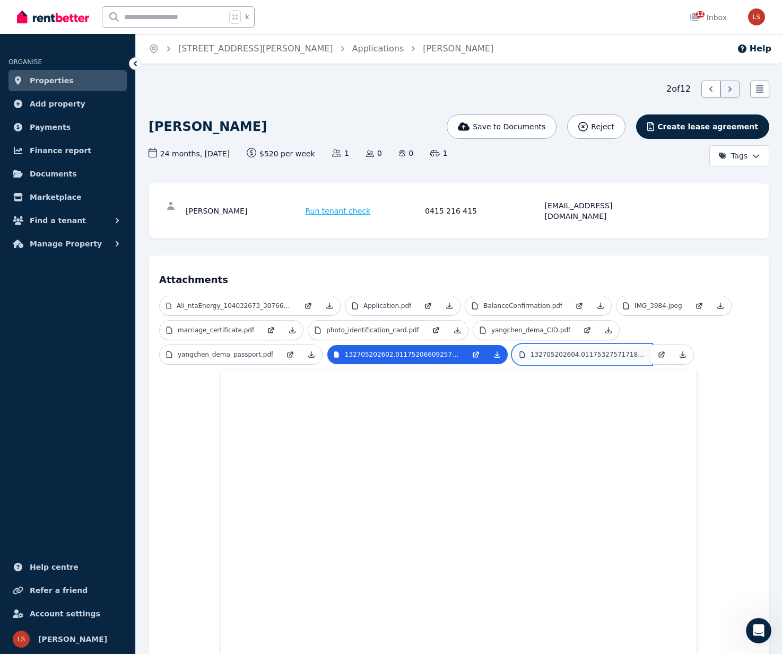
click at [612, 351] on p "132705202604.011753275717185.PDF" at bounding box center [587, 355] width 114 height 8
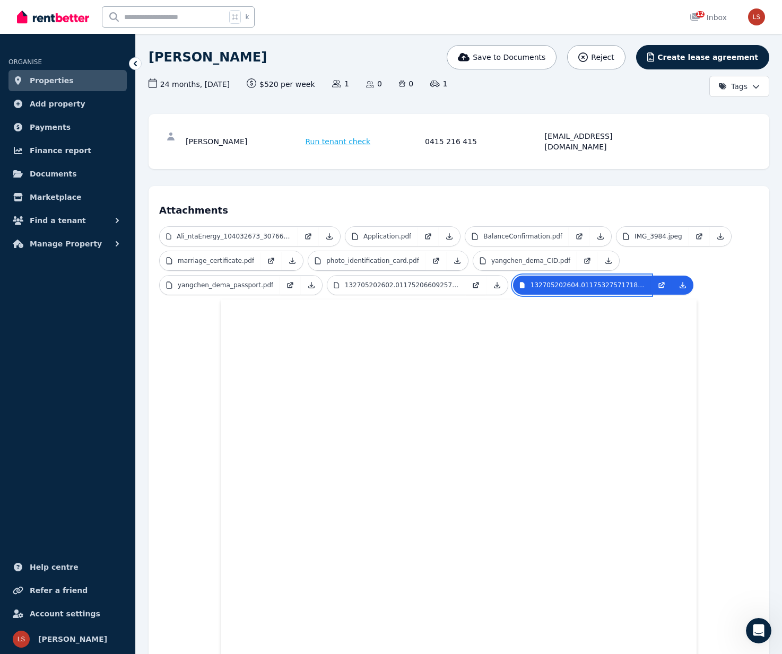
scroll to position [73, 0]
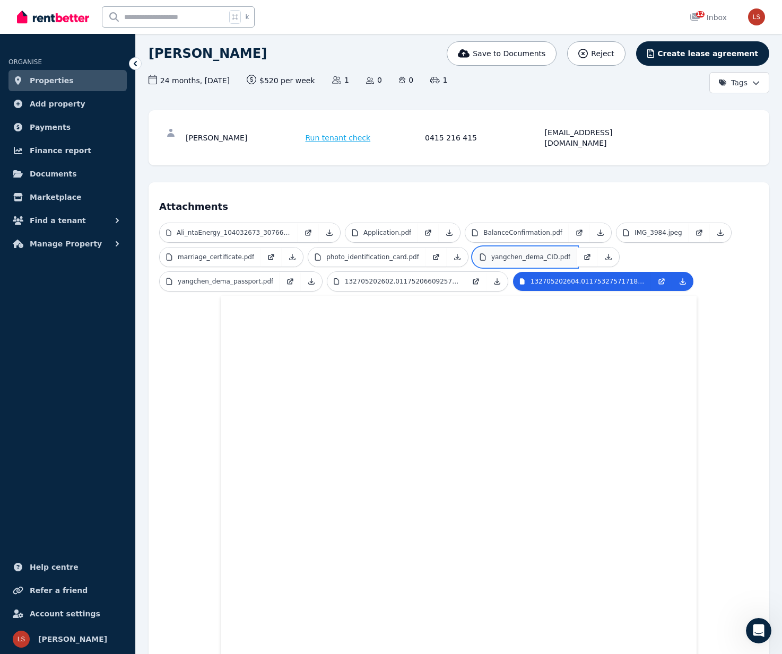
click at [505, 253] on p "yangchen_dema_CID.pdf" at bounding box center [530, 257] width 79 height 8
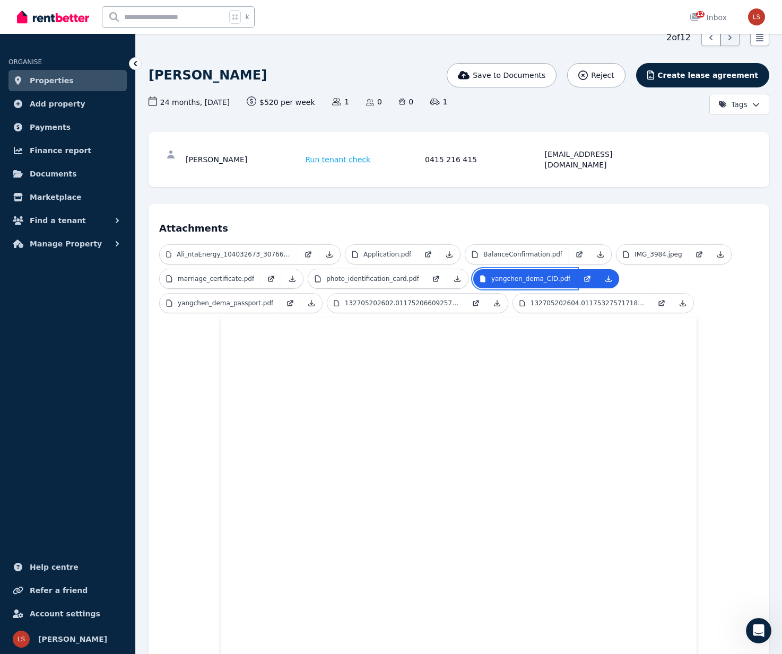
scroll to position [11, 0]
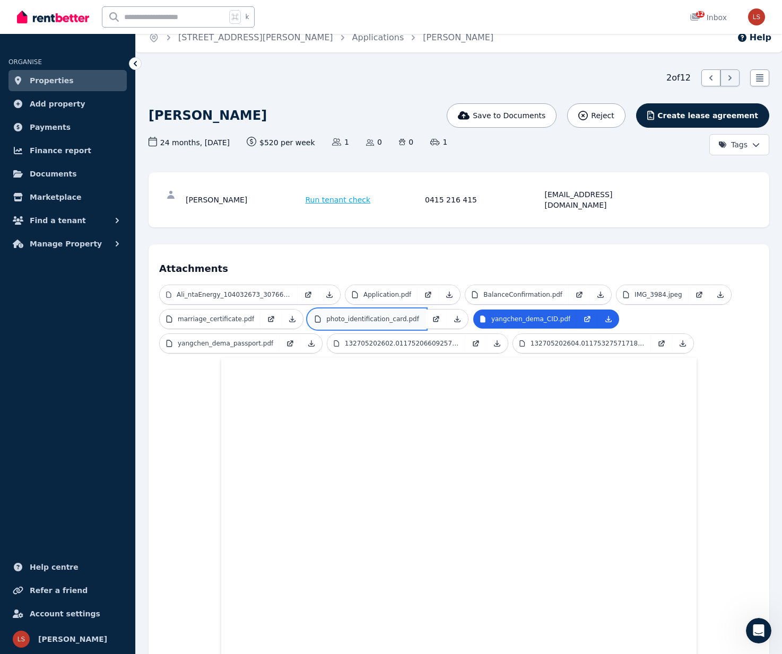
click at [369, 315] on p "photo_identification_card.pdf" at bounding box center [372, 319] width 93 height 8
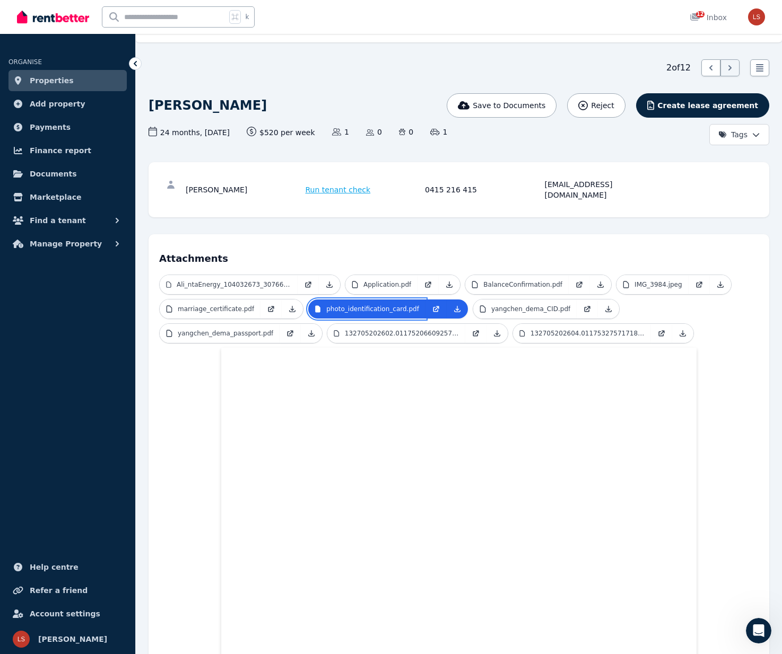
scroll to position [0, 0]
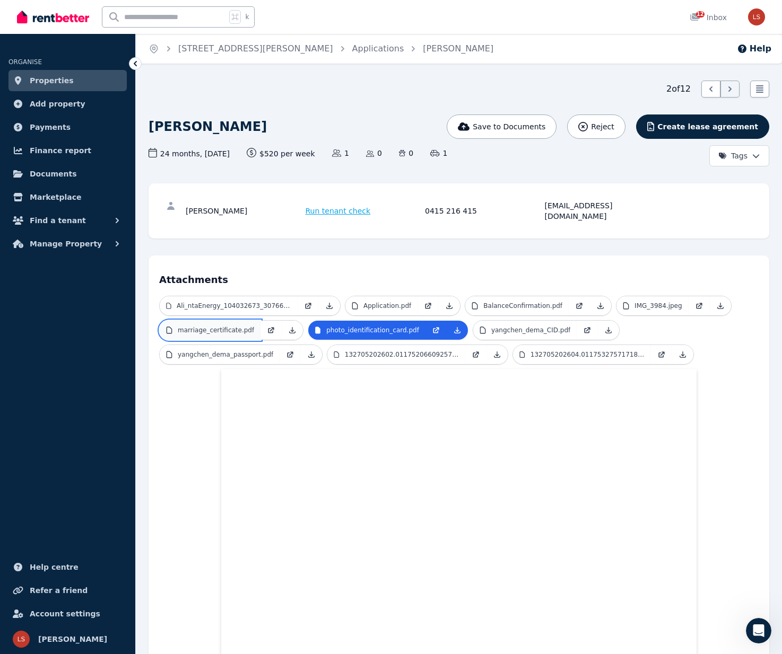
click at [230, 326] on p "marriage_certificate.pdf" at bounding box center [216, 330] width 76 height 8
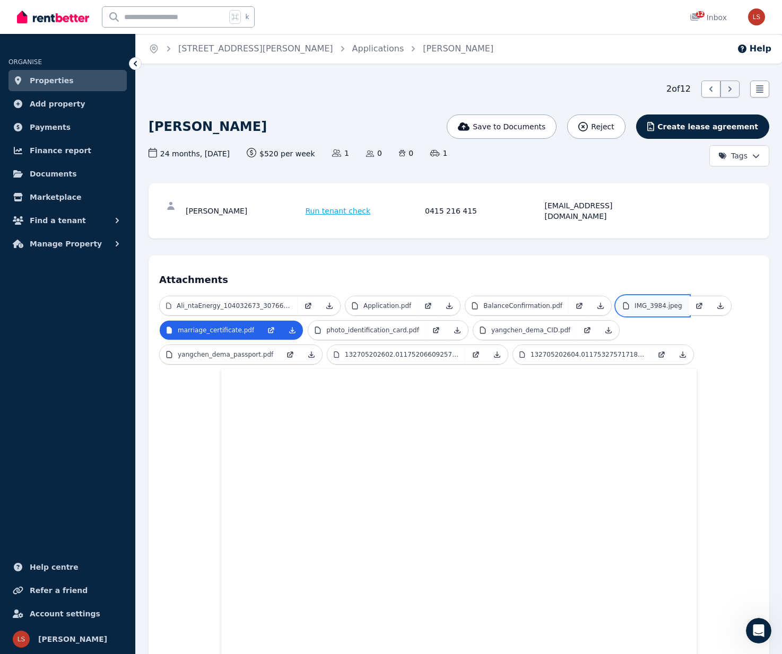
click at [652, 302] on p "IMG_3984.jpeg" at bounding box center [658, 306] width 48 height 8
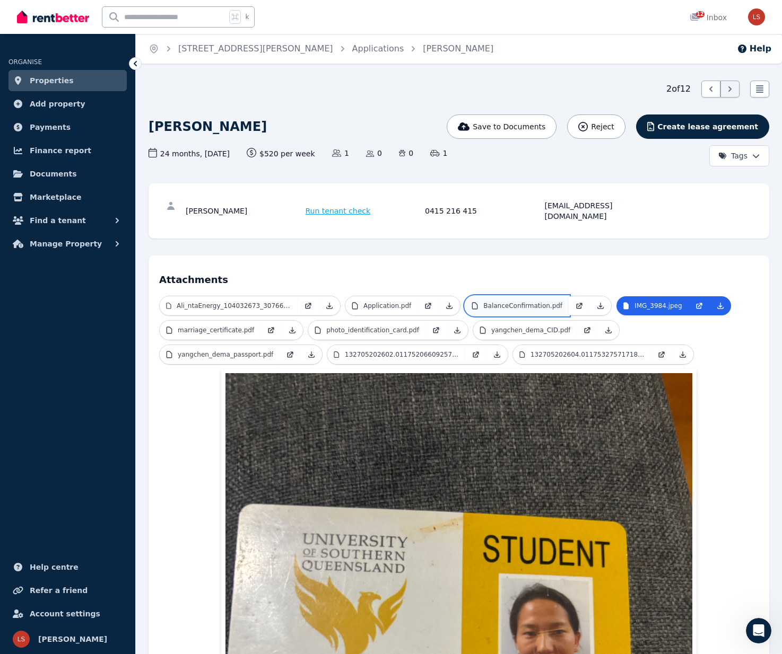
click at [545, 302] on p "BalanceConfirmation.pdf" at bounding box center [522, 306] width 79 height 8
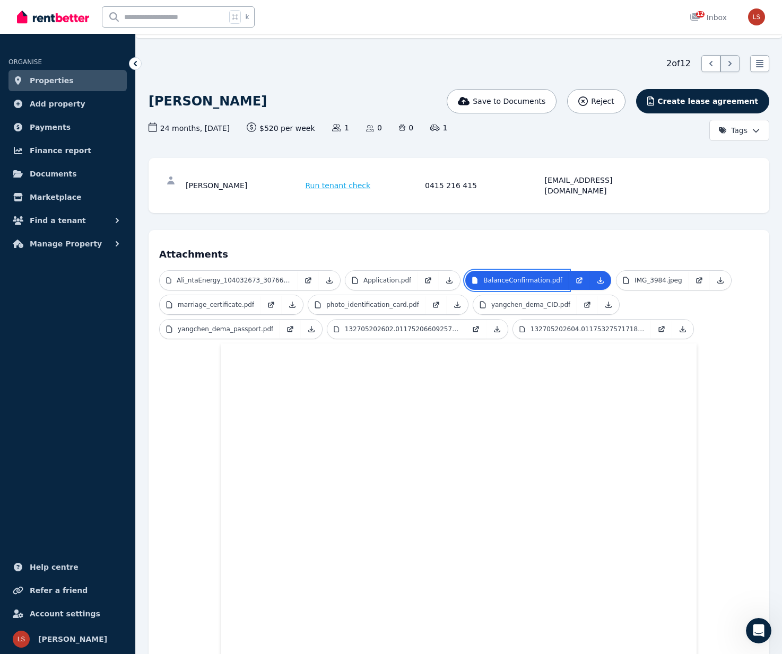
scroll to position [24, 0]
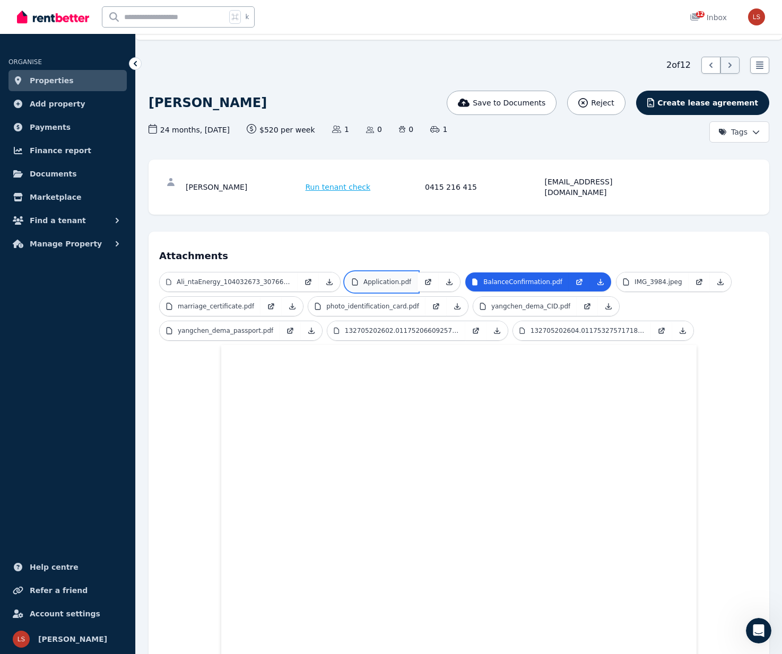
click at [389, 278] on p "Application.pdf" at bounding box center [387, 282] width 48 height 8
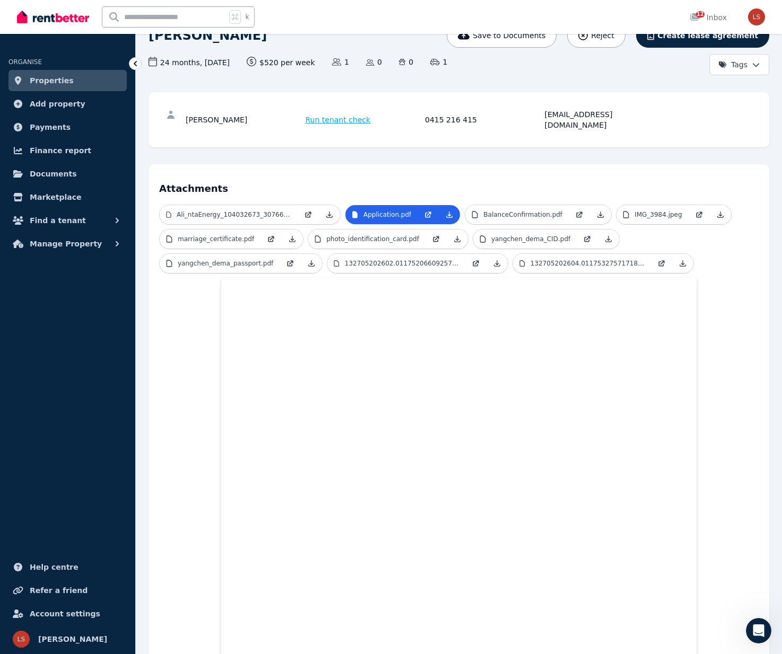
scroll to position [0, 0]
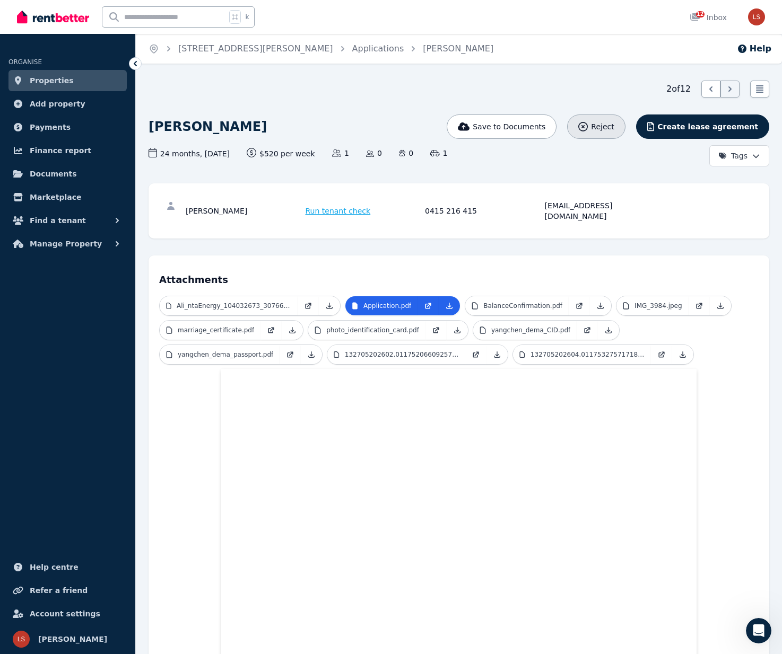
click at [614, 127] on span "Reject" at bounding box center [602, 126] width 23 height 11
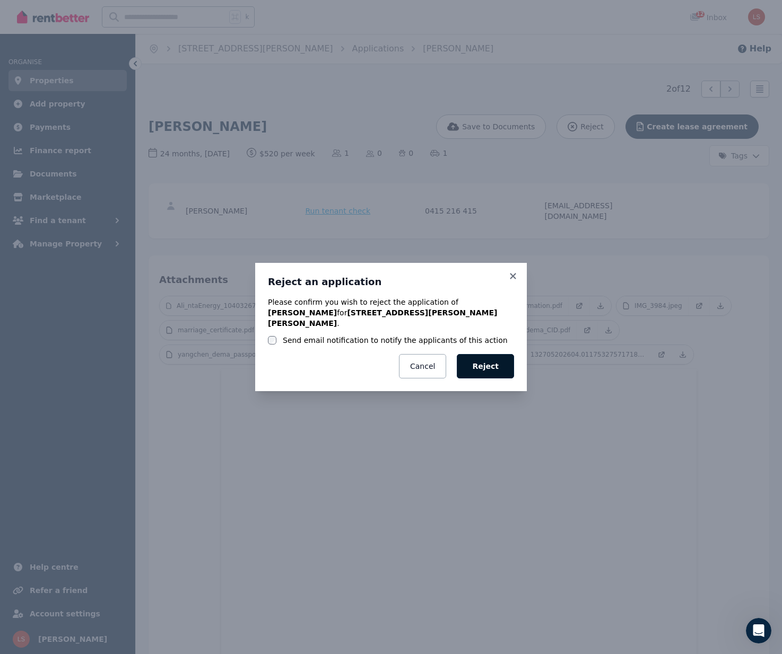
click at [482, 364] on button "Reject" at bounding box center [485, 366] width 57 height 24
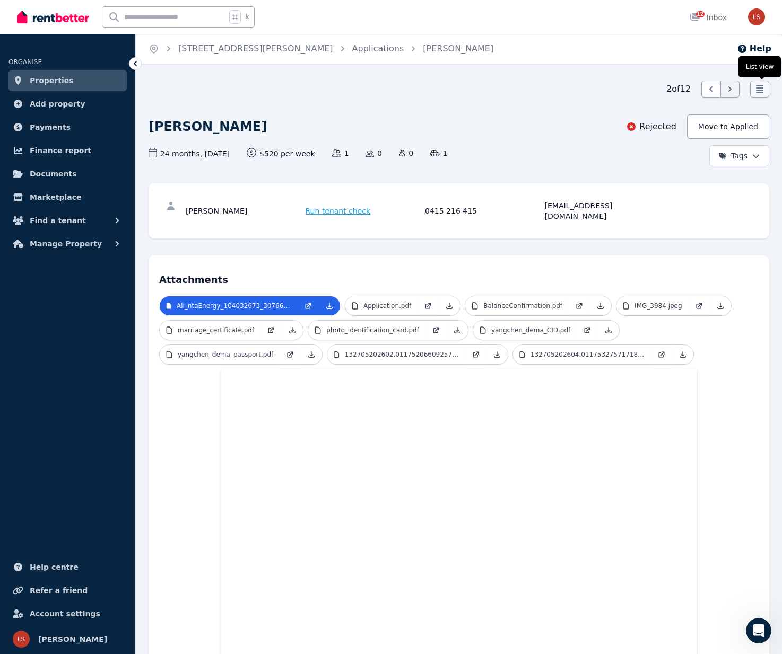
click at [763, 89] on icon at bounding box center [759, 89] width 11 height 11
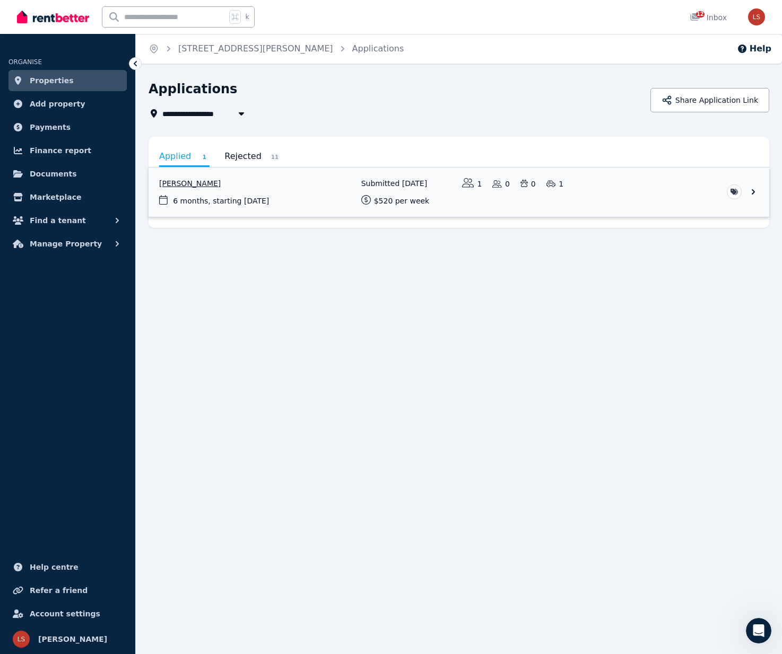
click at [239, 197] on link "View application: Julia Von Wuthenau" at bounding box center [458, 192] width 620 height 49
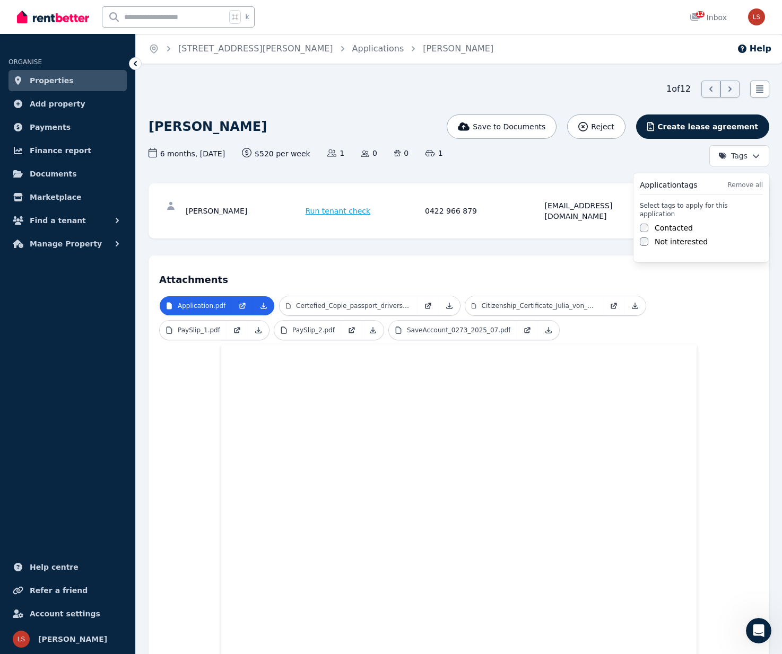
click at [753, 155] on html "Open main menu k 12 Inbox Open user menu ORGANISE Properties Add property Payme…" at bounding box center [391, 327] width 782 height 654
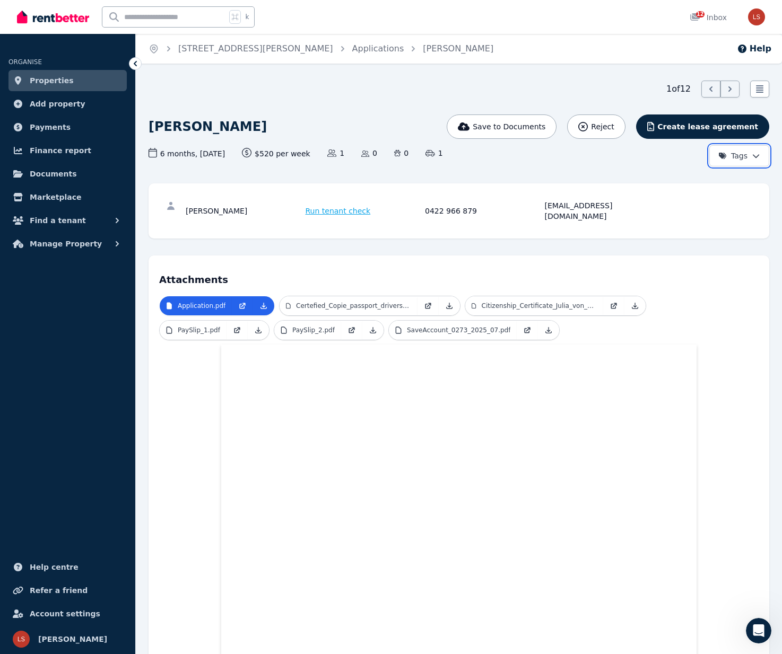
click at [753, 155] on html "Open main menu k 12 Inbox Open user menu ORGANISE Properties Add property Payme…" at bounding box center [391, 327] width 782 height 654
click at [265, 302] on icon at bounding box center [263, 306] width 8 height 8
click at [446, 302] on icon at bounding box center [449, 306] width 8 height 8
click at [633, 302] on icon at bounding box center [635, 306] width 8 height 8
click at [257, 326] on icon at bounding box center [258, 330] width 8 height 8
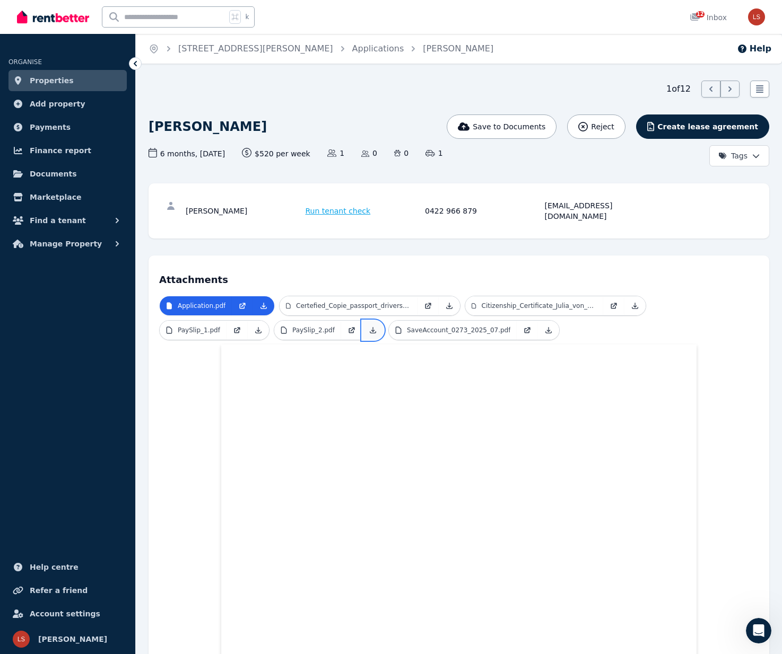
click at [376, 323] on link at bounding box center [372, 330] width 21 height 19
click at [545, 326] on icon at bounding box center [548, 330] width 8 height 8
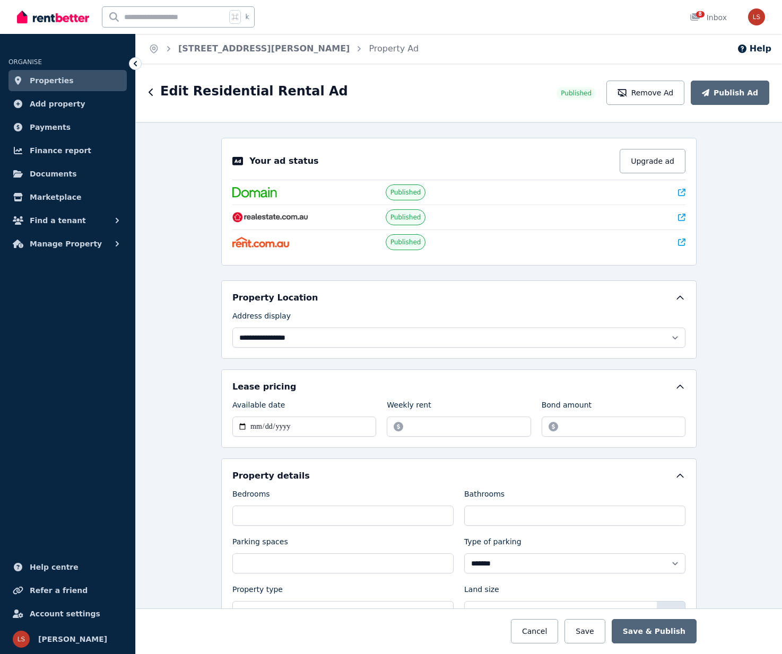
select select "**********"
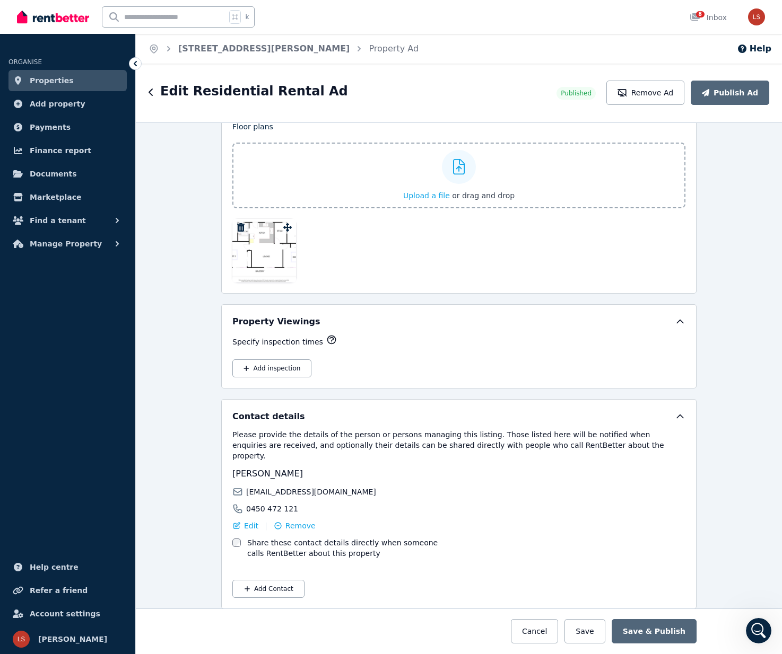
click at [155, 92] on div "Edit Residential Rental Ad" at bounding box center [348, 93] width 401 height 20
click at [152, 93] on icon "button" at bounding box center [150, 92] width 5 height 8
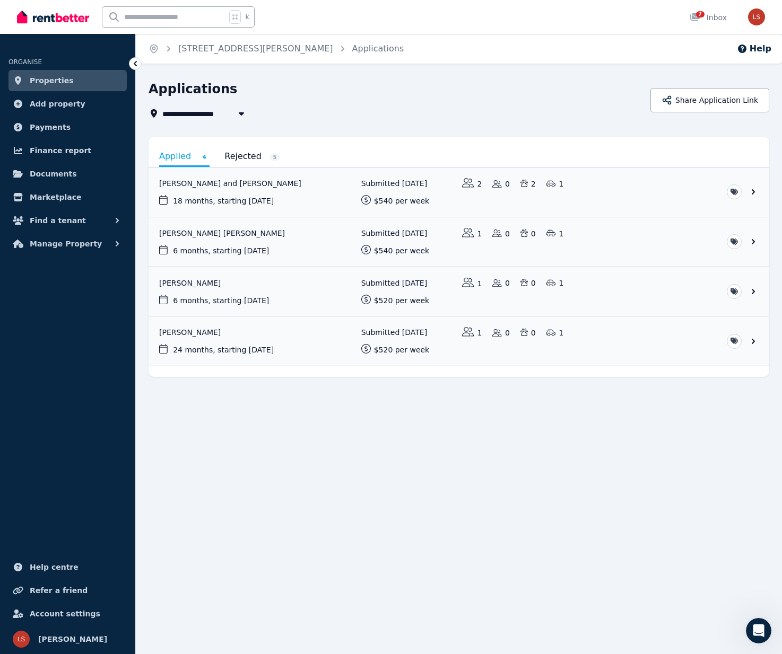
scroll to position [2, 0]
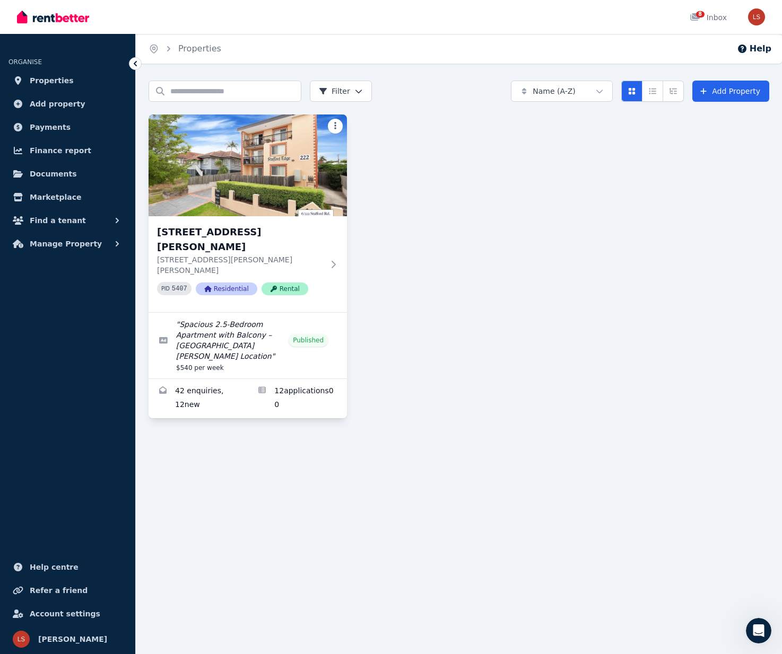
click at [334, 122] on html "Open main menu 8 Inbox Open user menu ORGANISE Properties Add property Payments…" at bounding box center [391, 327] width 782 height 654
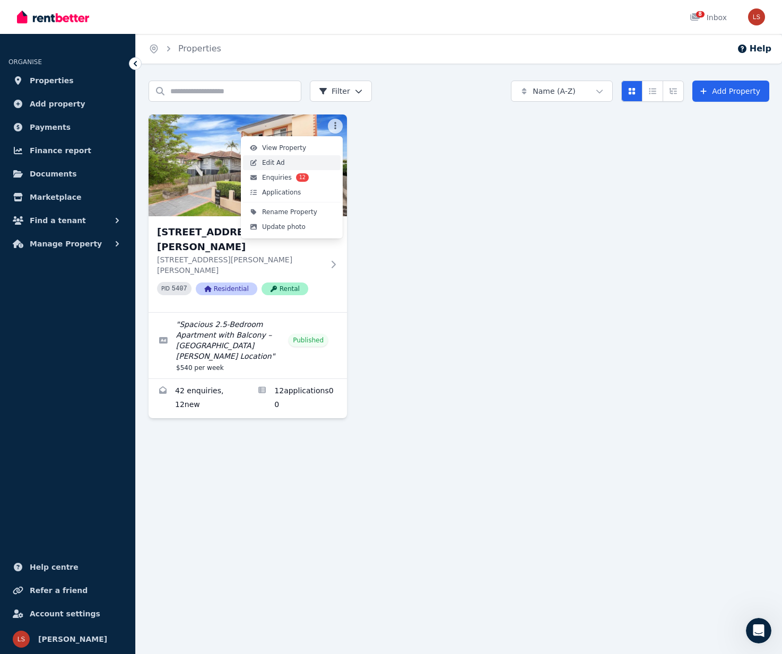
click at [307, 160] on link "Edit Ad" at bounding box center [292, 162] width 98 height 15
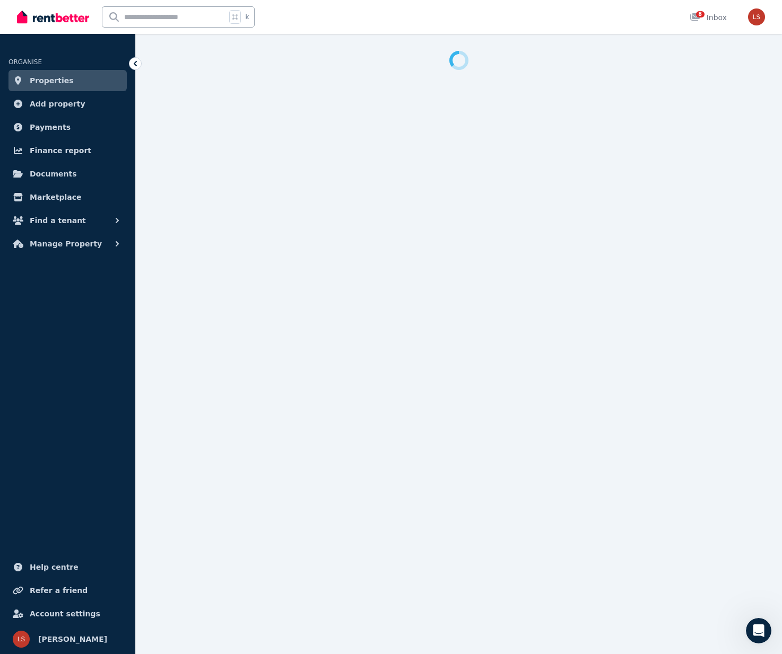
select select "**********"
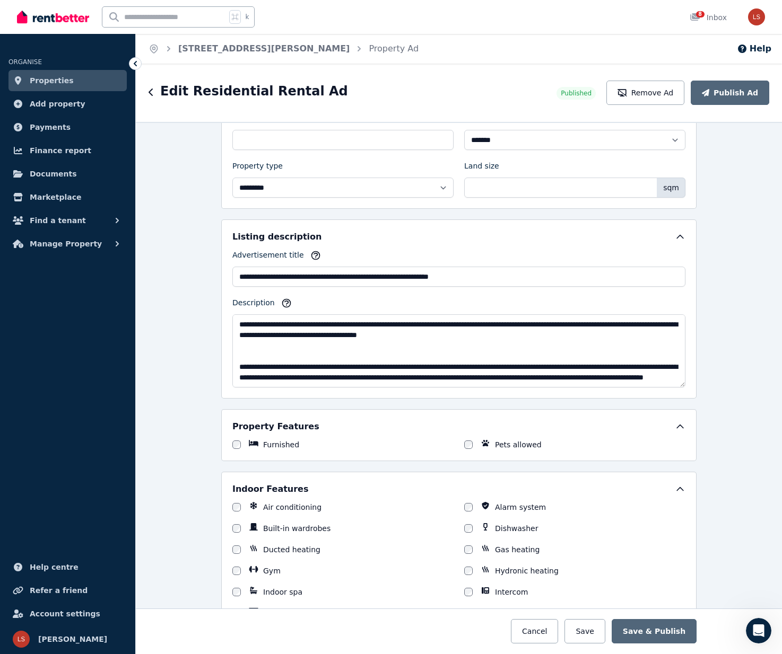
scroll to position [578, 0]
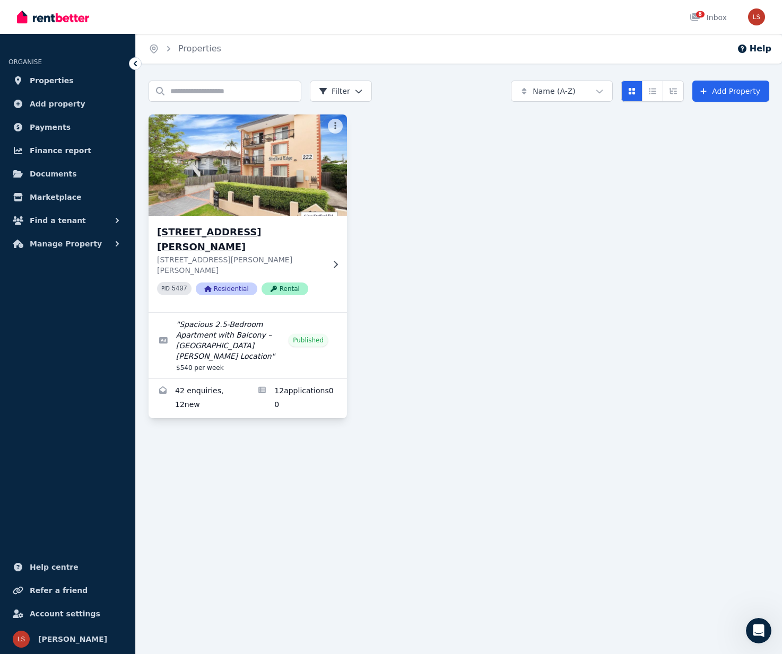
click at [335, 260] on icon at bounding box center [335, 264] width 11 height 8
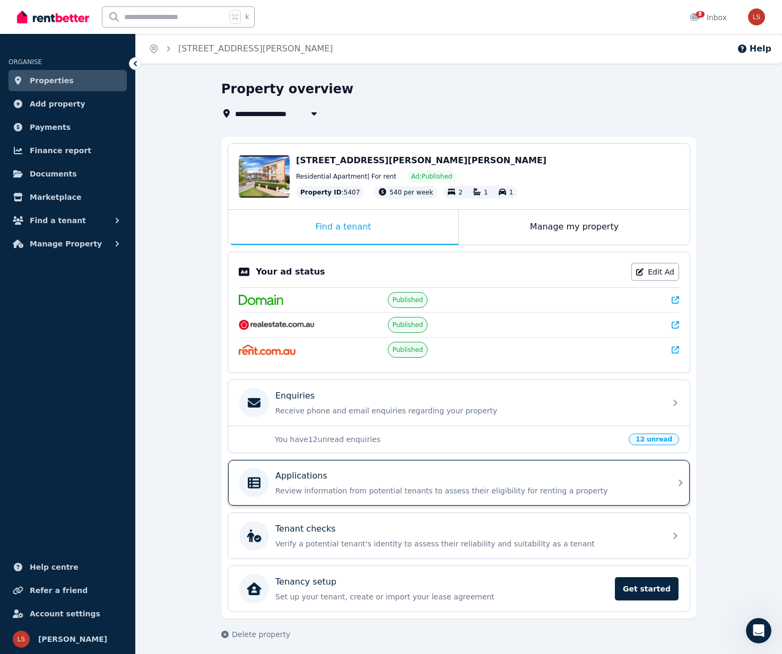
click at [337, 478] on div "Applications" at bounding box center [467, 476] width 384 height 13
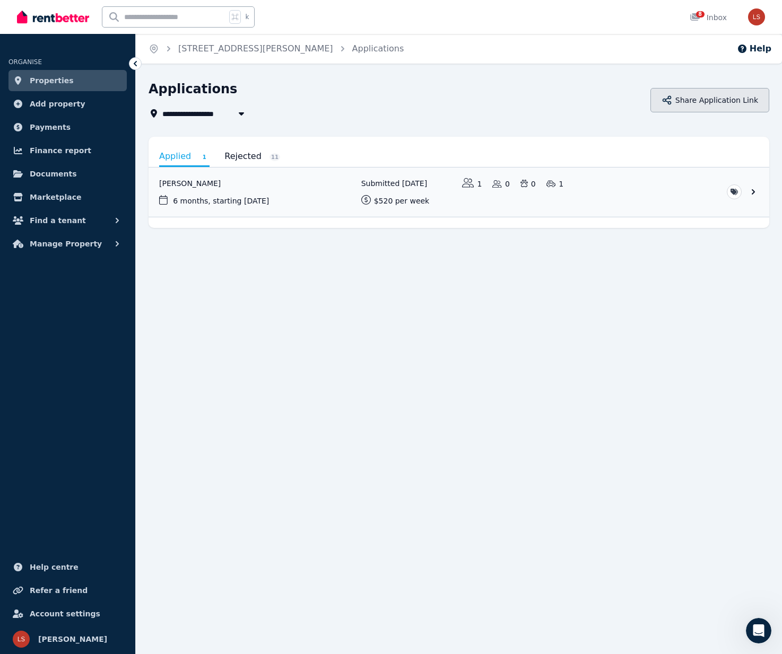
click at [734, 99] on button "Share Application Link" at bounding box center [709, 100] width 119 height 24
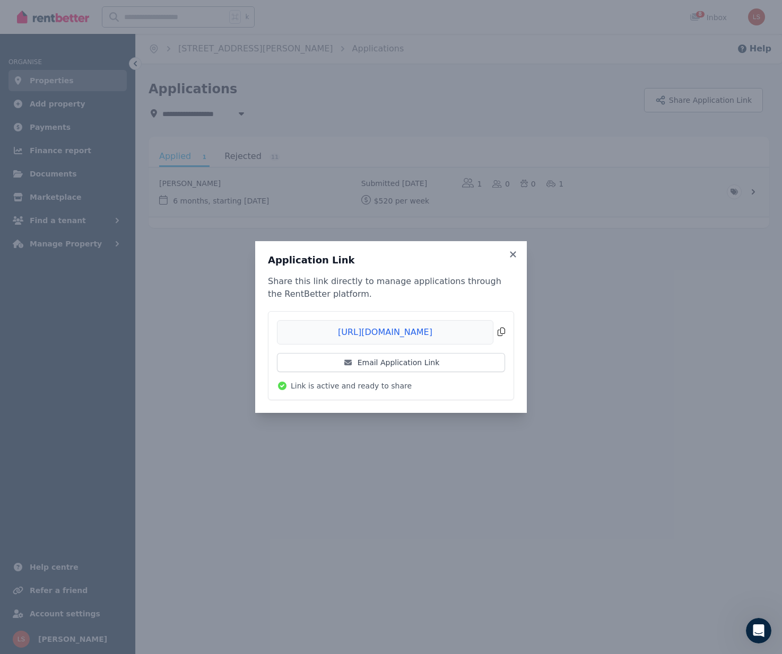
click at [500, 329] on span "Copied!" at bounding box center [391, 332] width 228 height 24
click at [513, 252] on icon at bounding box center [512, 255] width 11 height 10
